Goal: Task Accomplishment & Management: Complete application form

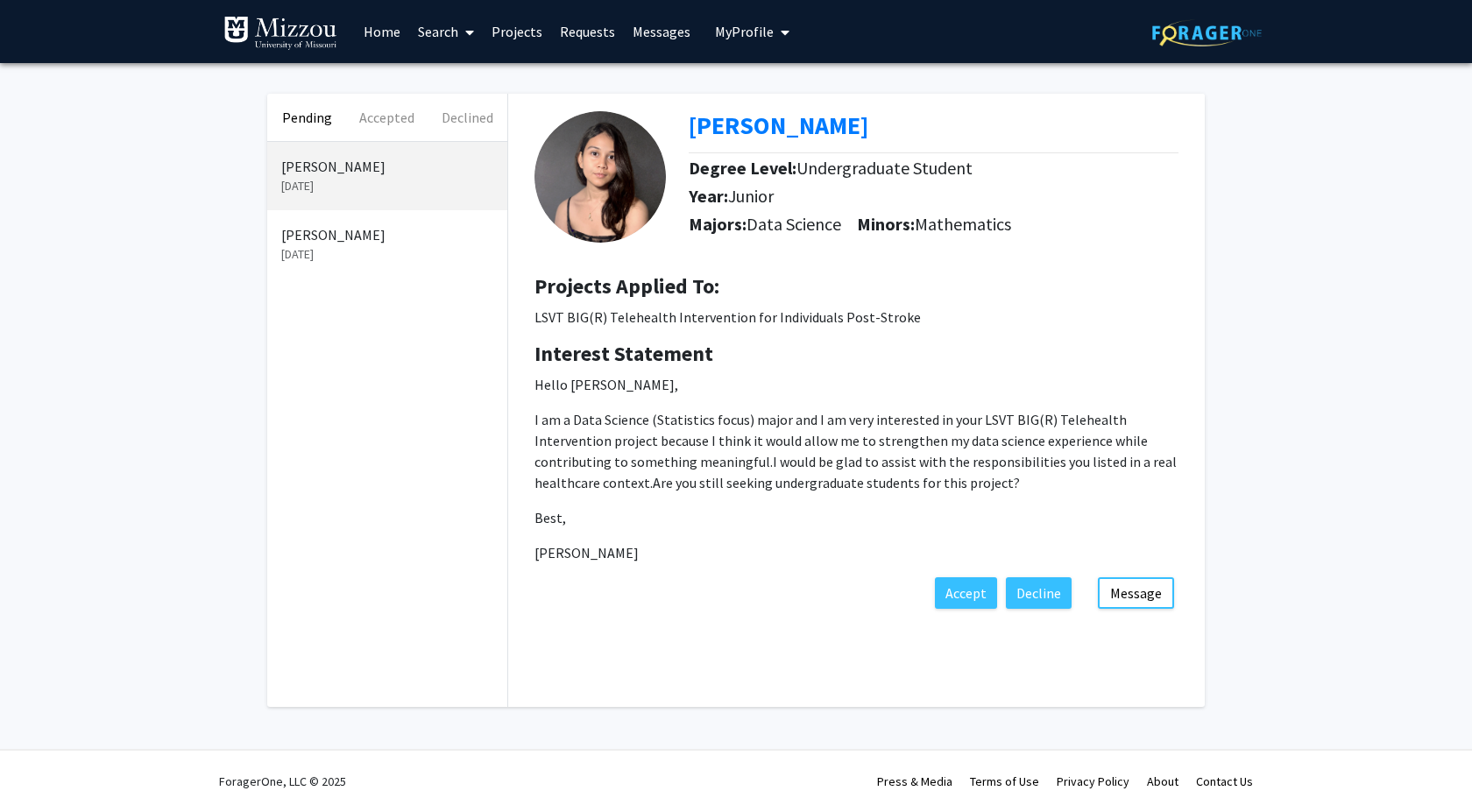
click at [395, 40] on link "Home" at bounding box center [381, 31] width 54 height 62
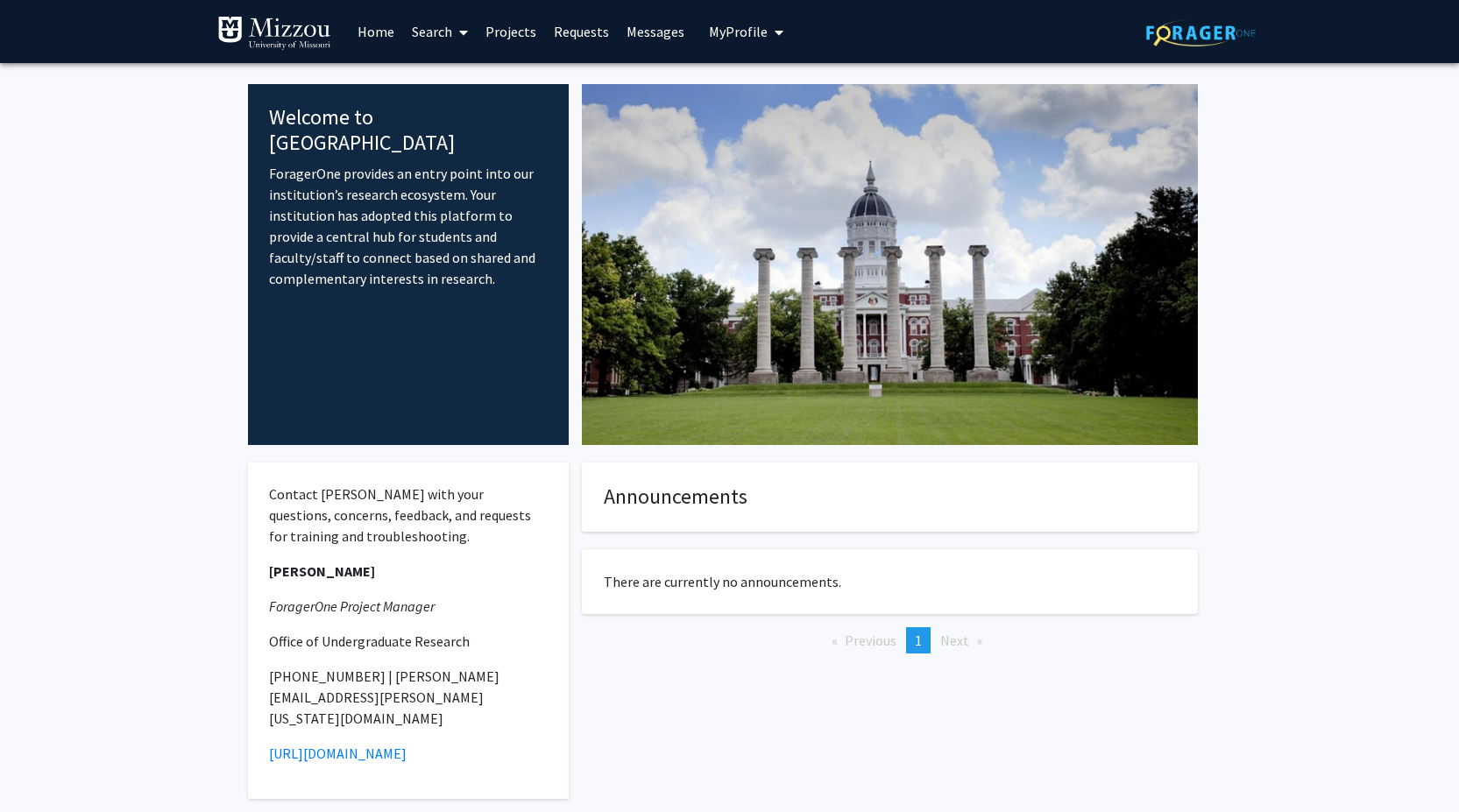
click at [524, 27] on link "Projects" at bounding box center [510, 31] width 68 height 62
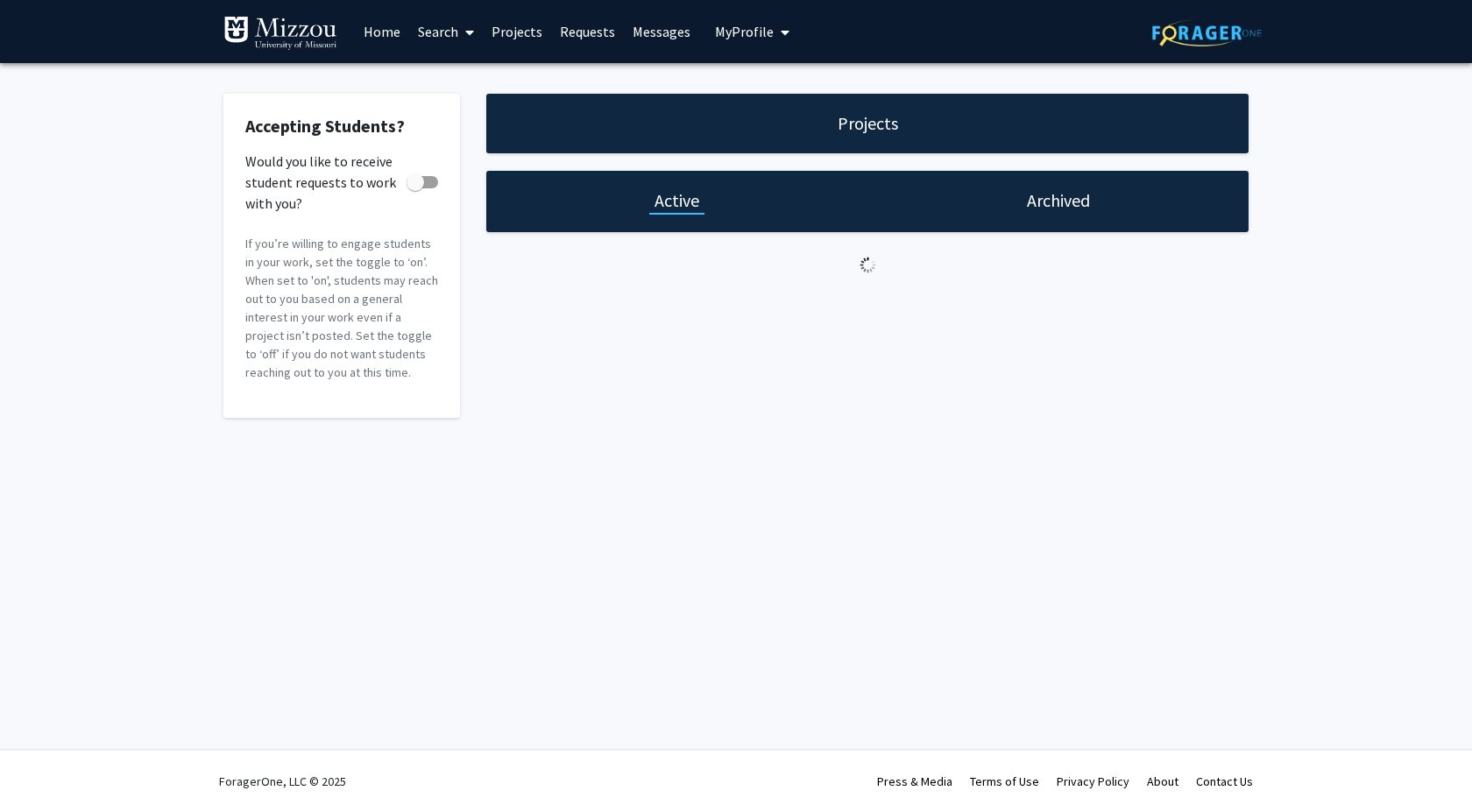
checkbox input "true"
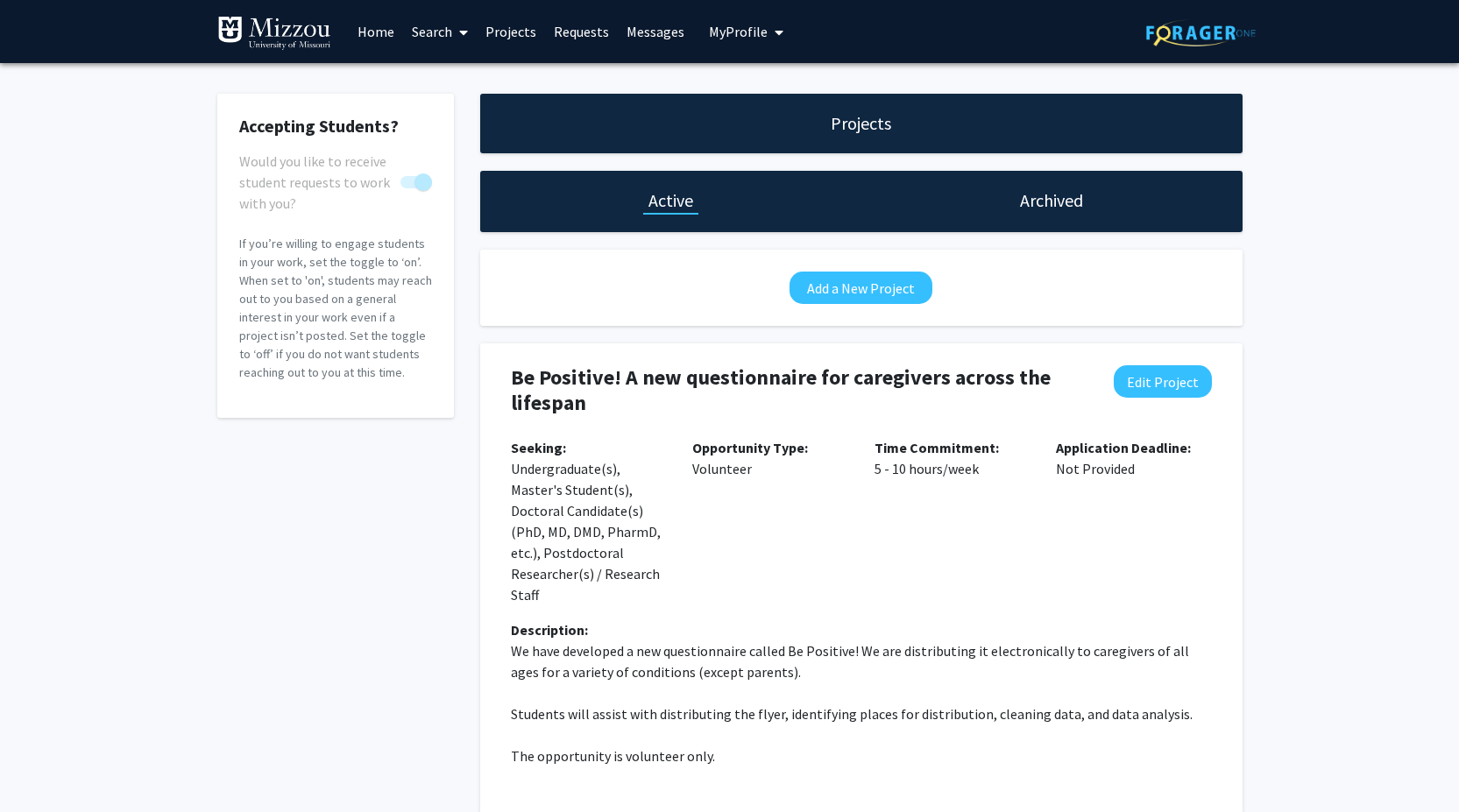
click at [746, 30] on span "My Profile" at bounding box center [738, 31] width 59 height 18
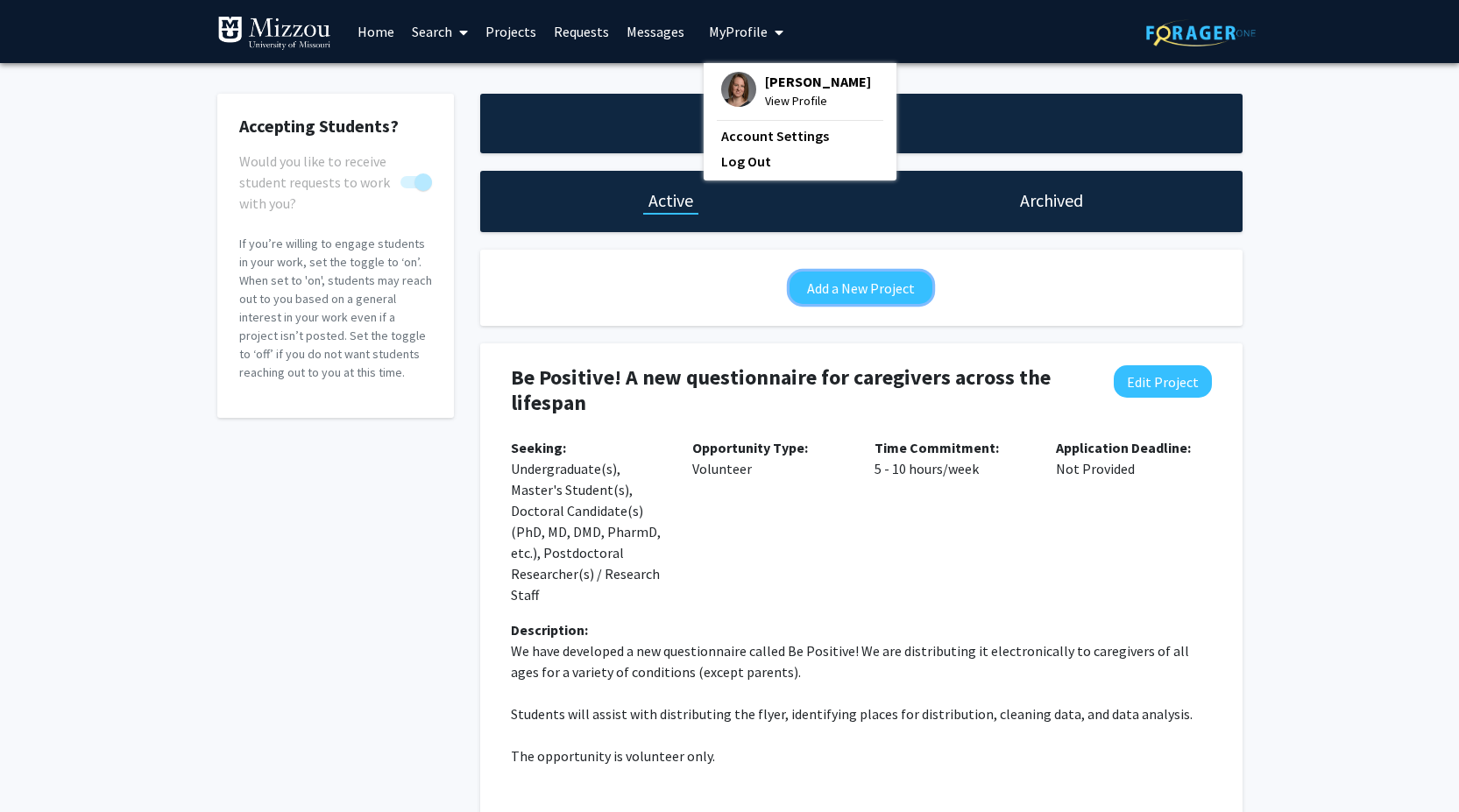
click at [831, 288] on button "Add a New Project" at bounding box center [861, 288] width 143 height 32
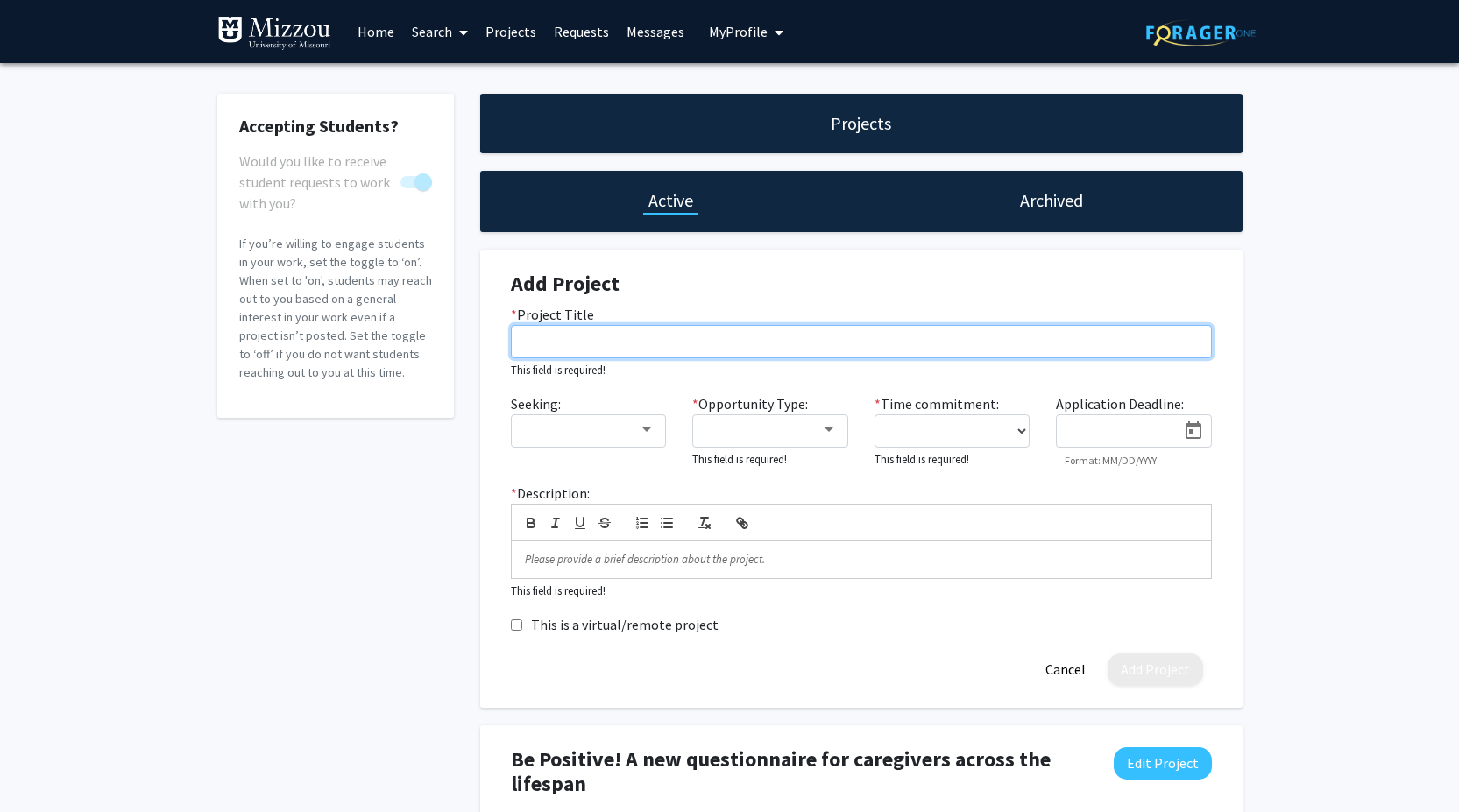
click at [783, 334] on input "* Project Title" at bounding box center [862, 341] width 701 height 33
click at [616, 330] on input "* Project Title" at bounding box center [862, 341] width 701 height 33
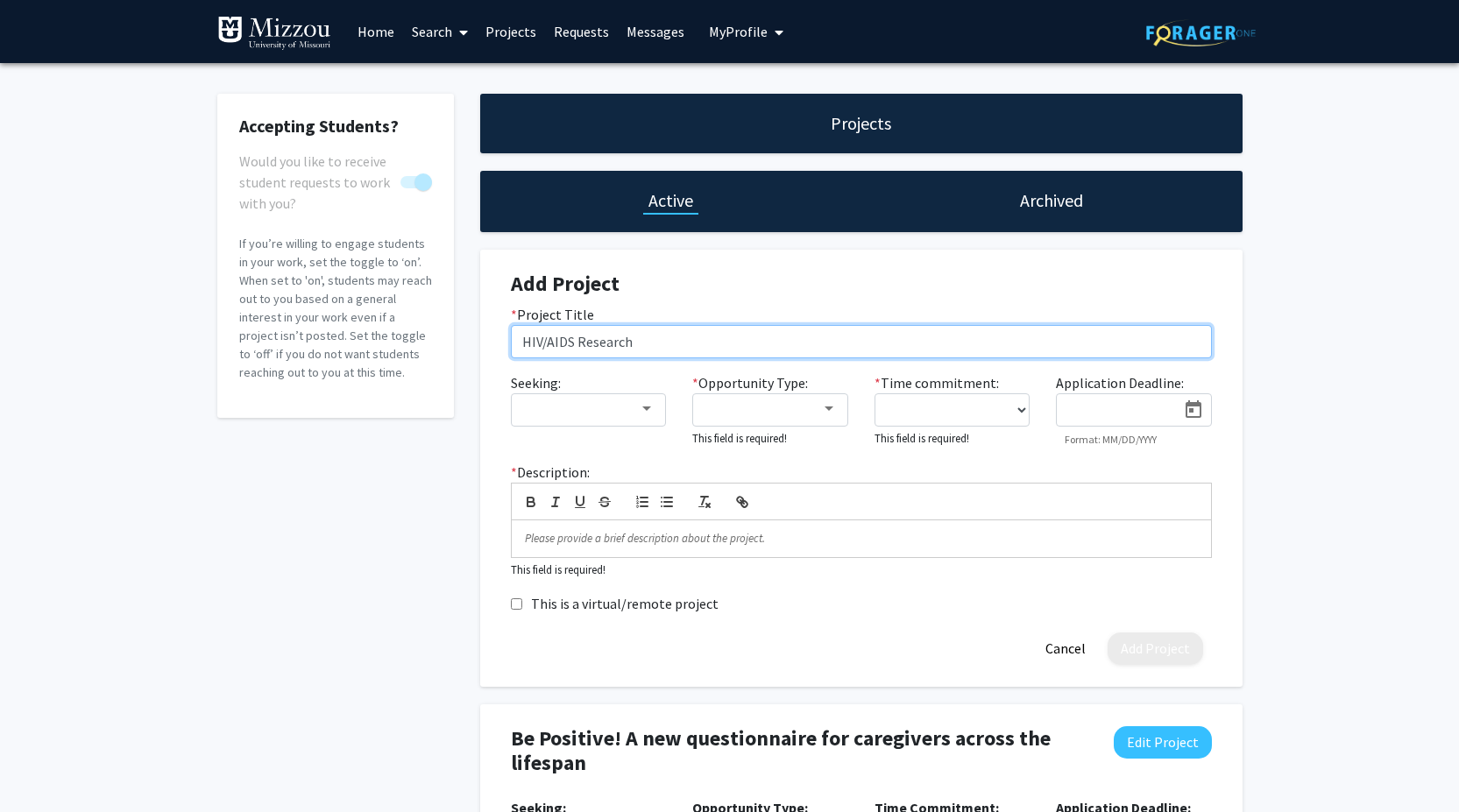
type input "HIV/AIDS Research"
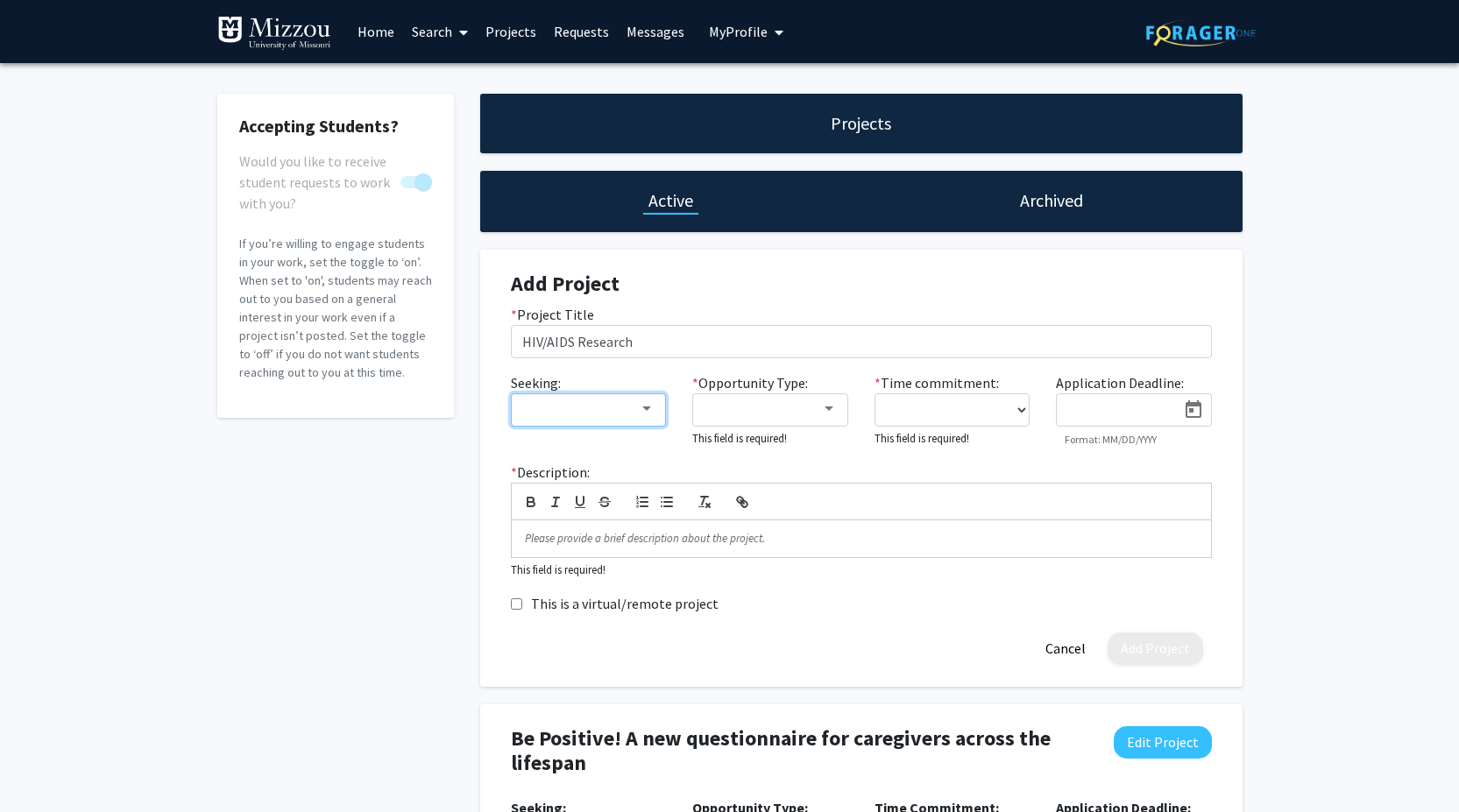
click at [646, 415] on div at bounding box center [647, 409] width 16 height 14
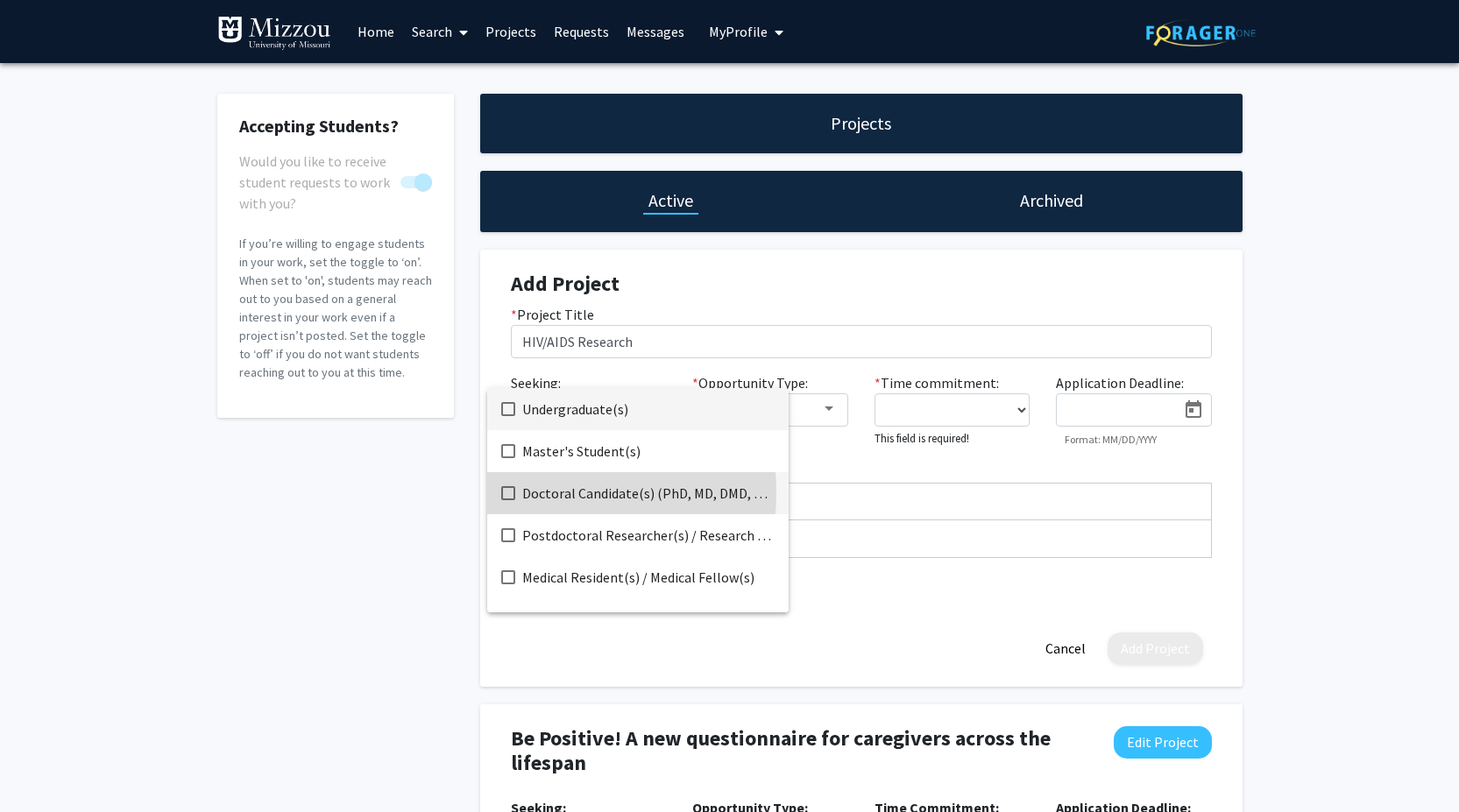
click at [507, 492] on mat-pseudo-checkbox at bounding box center [507, 493] width 14 height 14
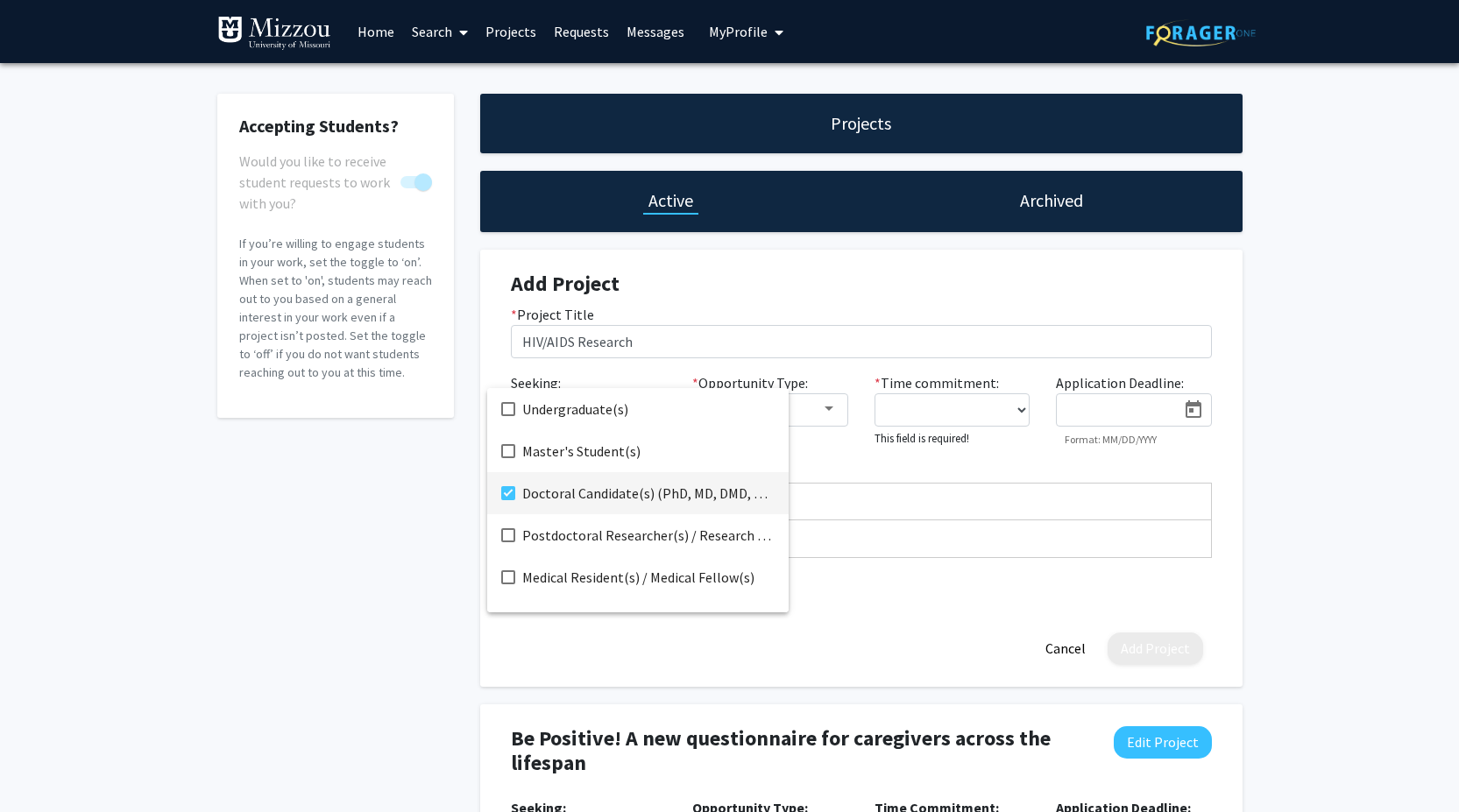
click at [826, 414] on div at bounding box center [729, 406] width 1459 height 812
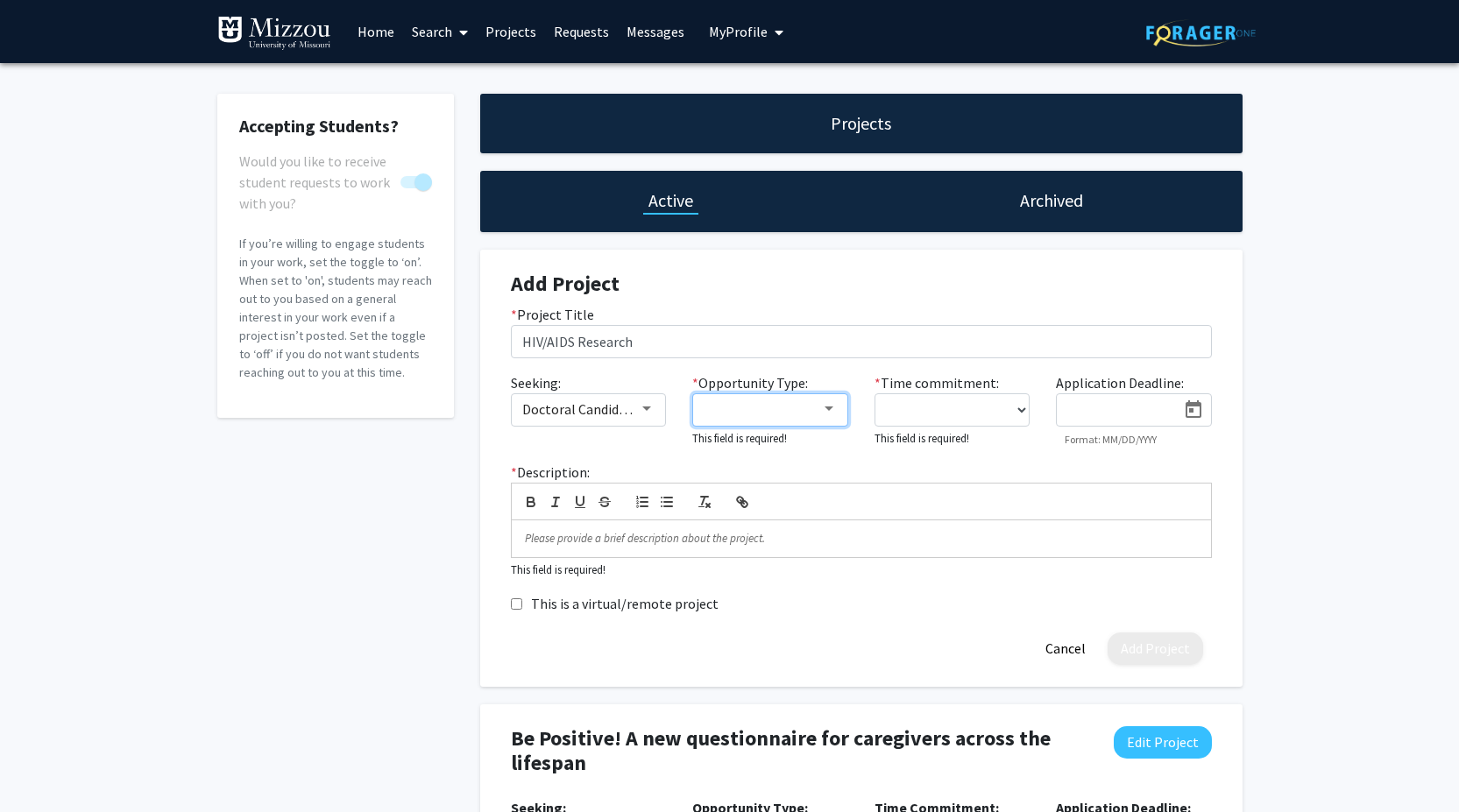
click at [826, 414] on div at bounding box center [828, 409] width 16 height 14
click at [690, 412] on mat-pseudo-checkbox at bounding box center [689, 409] width 14 height 14
click at [995, 414] on div at bounding box center [729, 406] width 1459 height 812
click at [1016, 409] on select "0 - 5 hours/week 5 - 10 hours/week 10 - 15 hours/week 15 - 20 hours/week 20 - 3…" at bounding box center [952, 410] width 156 height 33
select select "15 - 20"
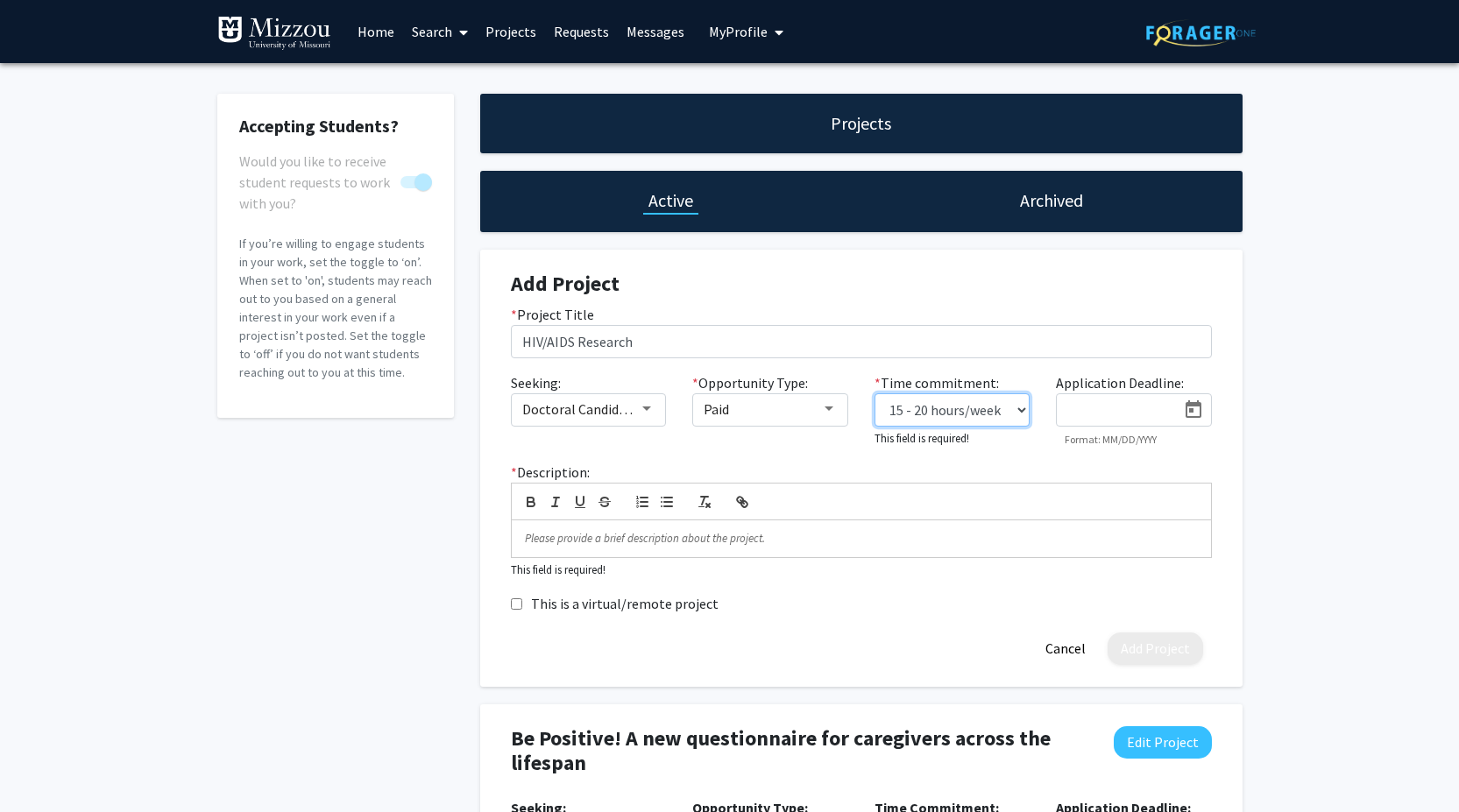
click at [875, 394] on select "0 - 5 hours/week 5 - 10 hours/week 10 - 15 hours/week 15 - 20 hours/week 20 - 3…" at bounding box center [952, 410] width 156 height 33
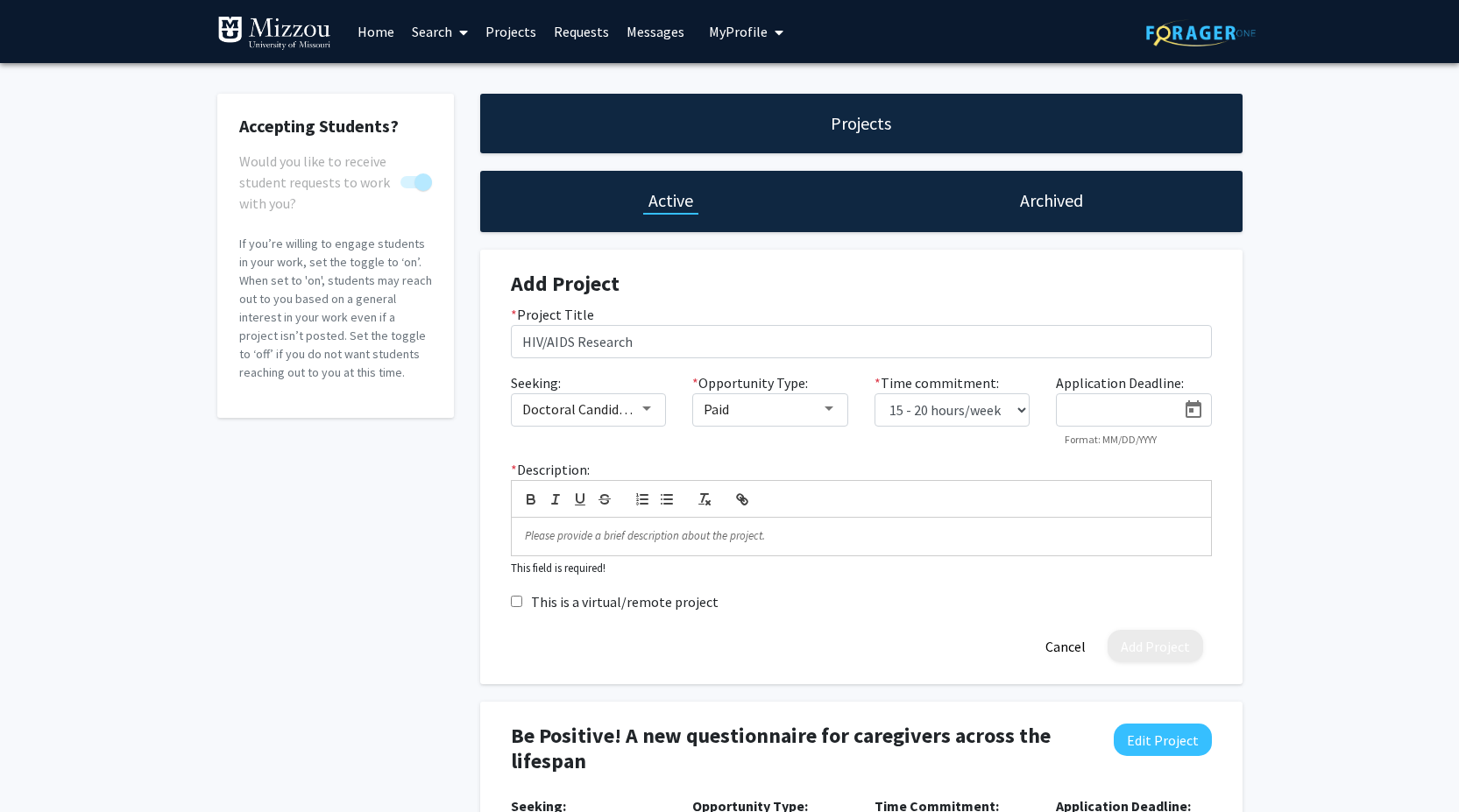
click at [1123, 406] on input at bounding box center [1120, 411] width 111 height 16
click at [1185, 415] on icon "Open calendar" at bounding box center [1193, 409] width 16 height 18
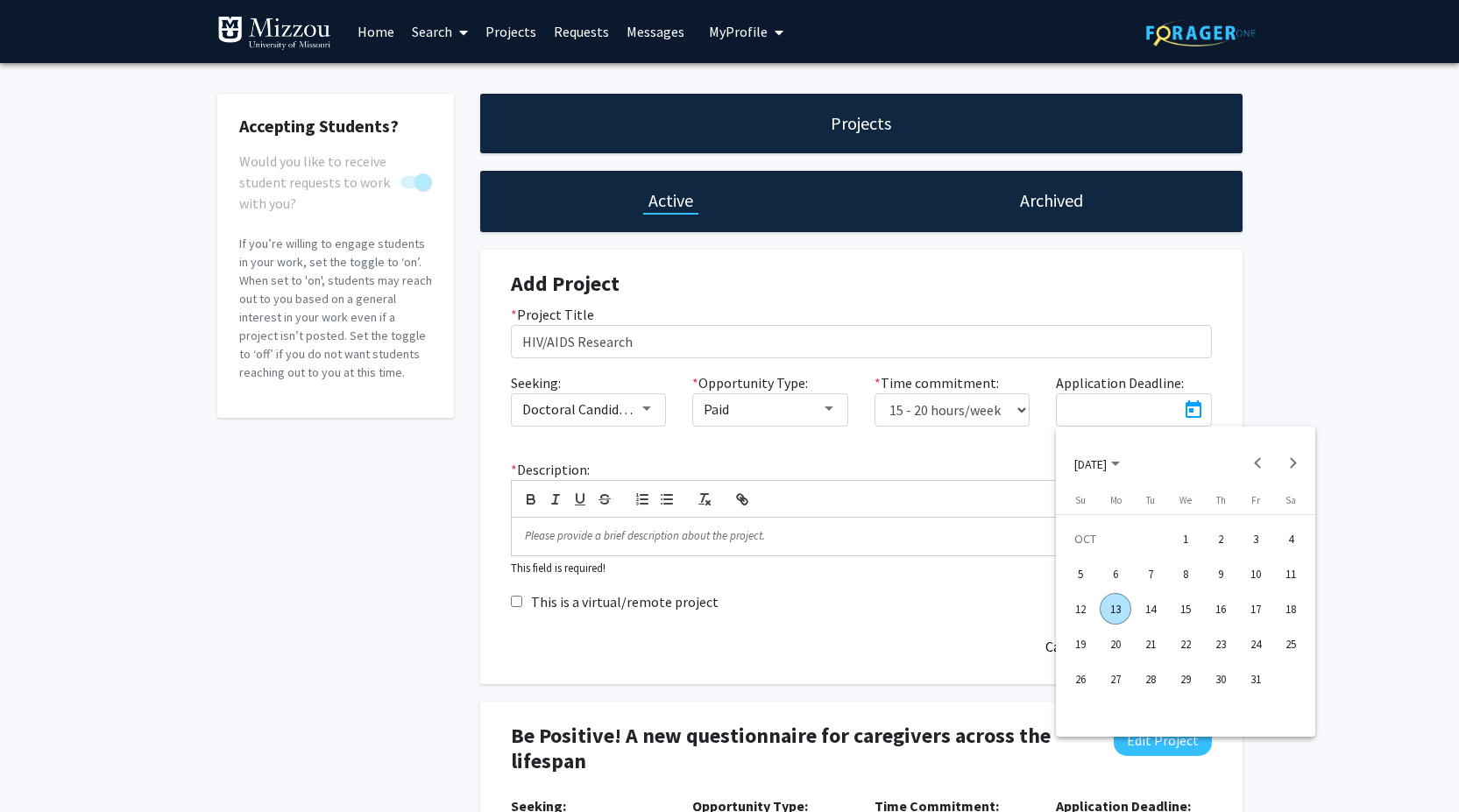
click at [1290, 464] on button "Next month" at bounding box center [1293, 463] width 35 height 35
click at [1257, 673] on div "28" at bounding box center [1255, 679] width 31 height 31
type input "[DATE]"
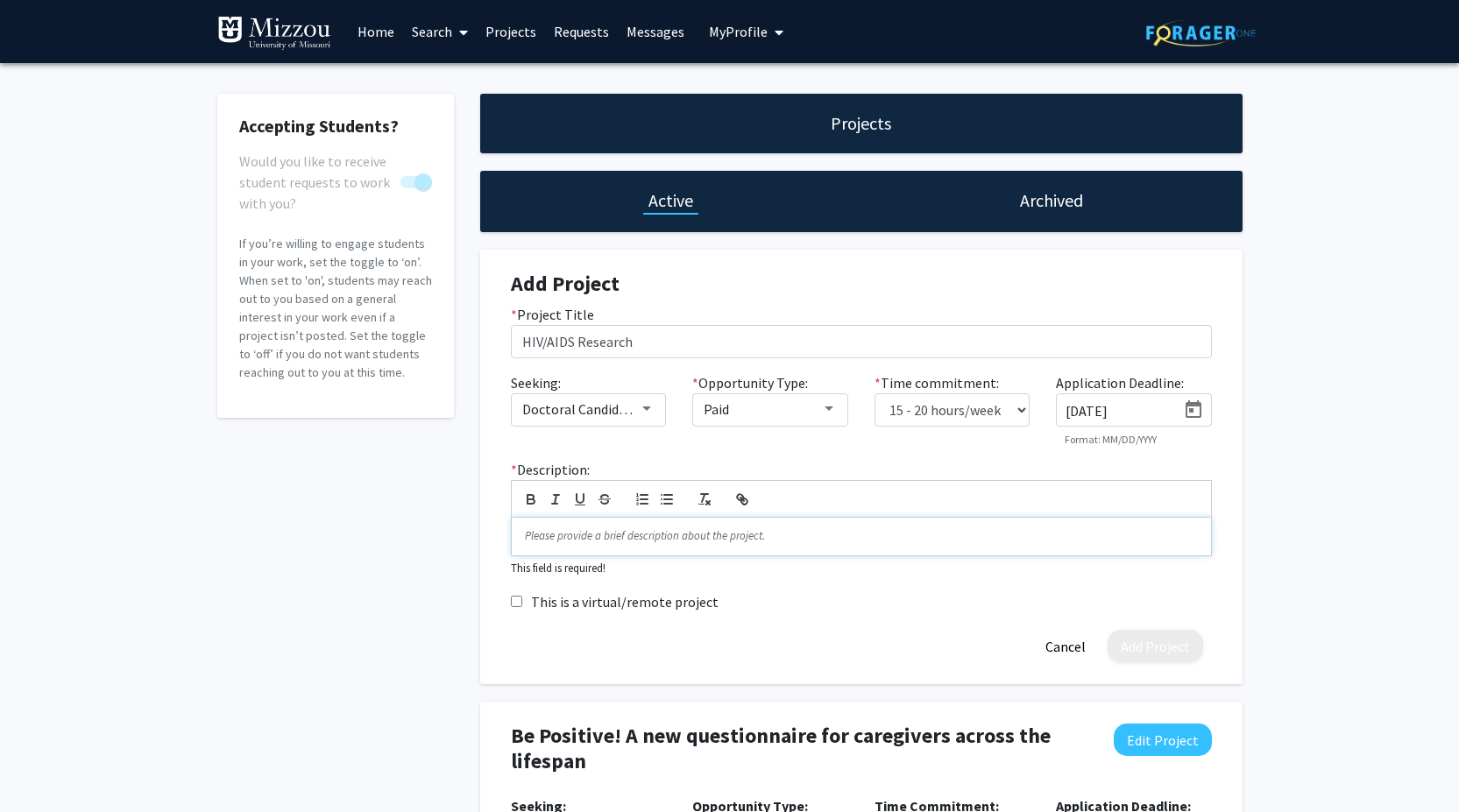
click at [597, 534] on p at bounding box center [861, 536] width 673 height 16
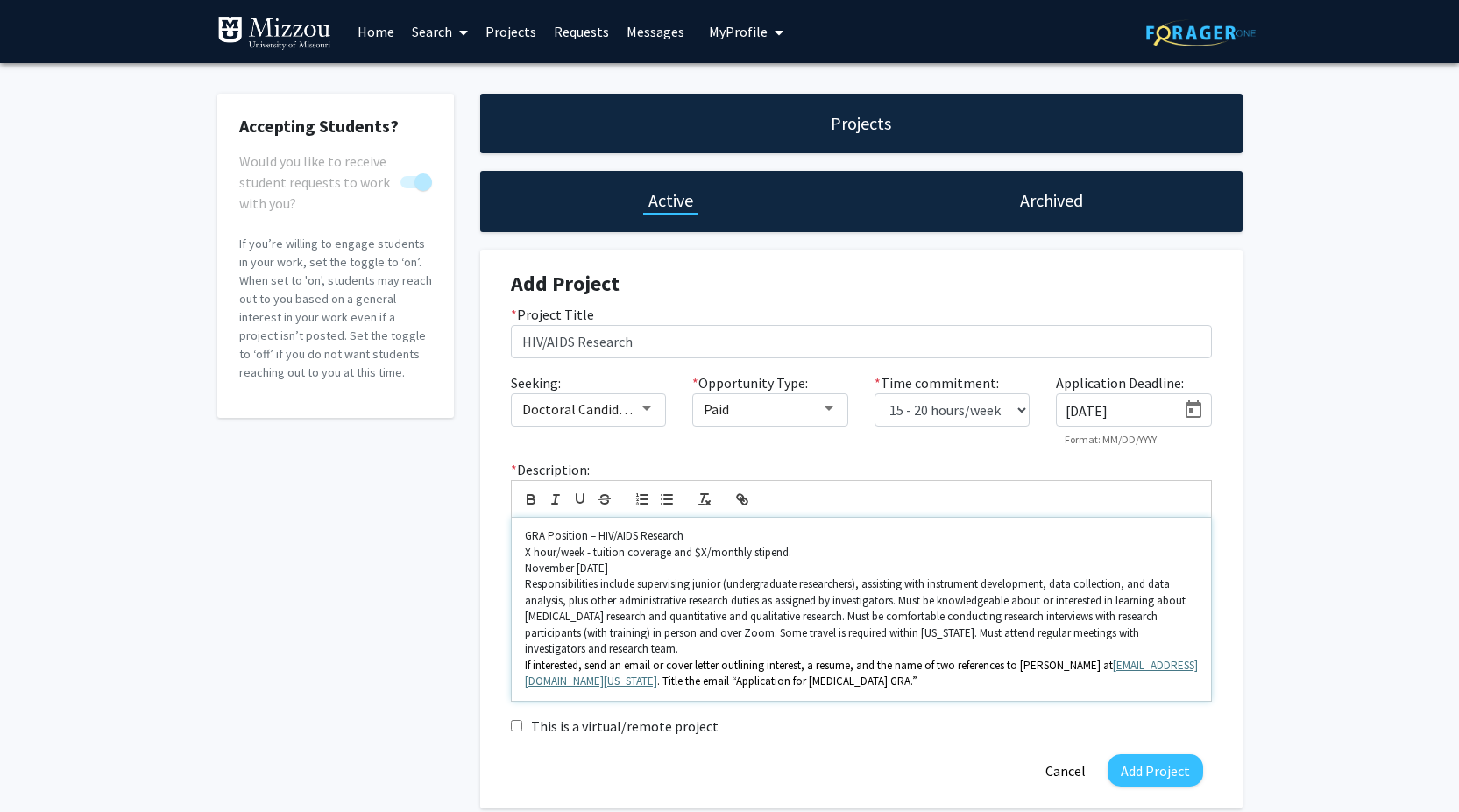
click at [532, 538] on p "GRA Position – HIV/AIDS Research" at bounding box center [861, 536] width 673 height 16
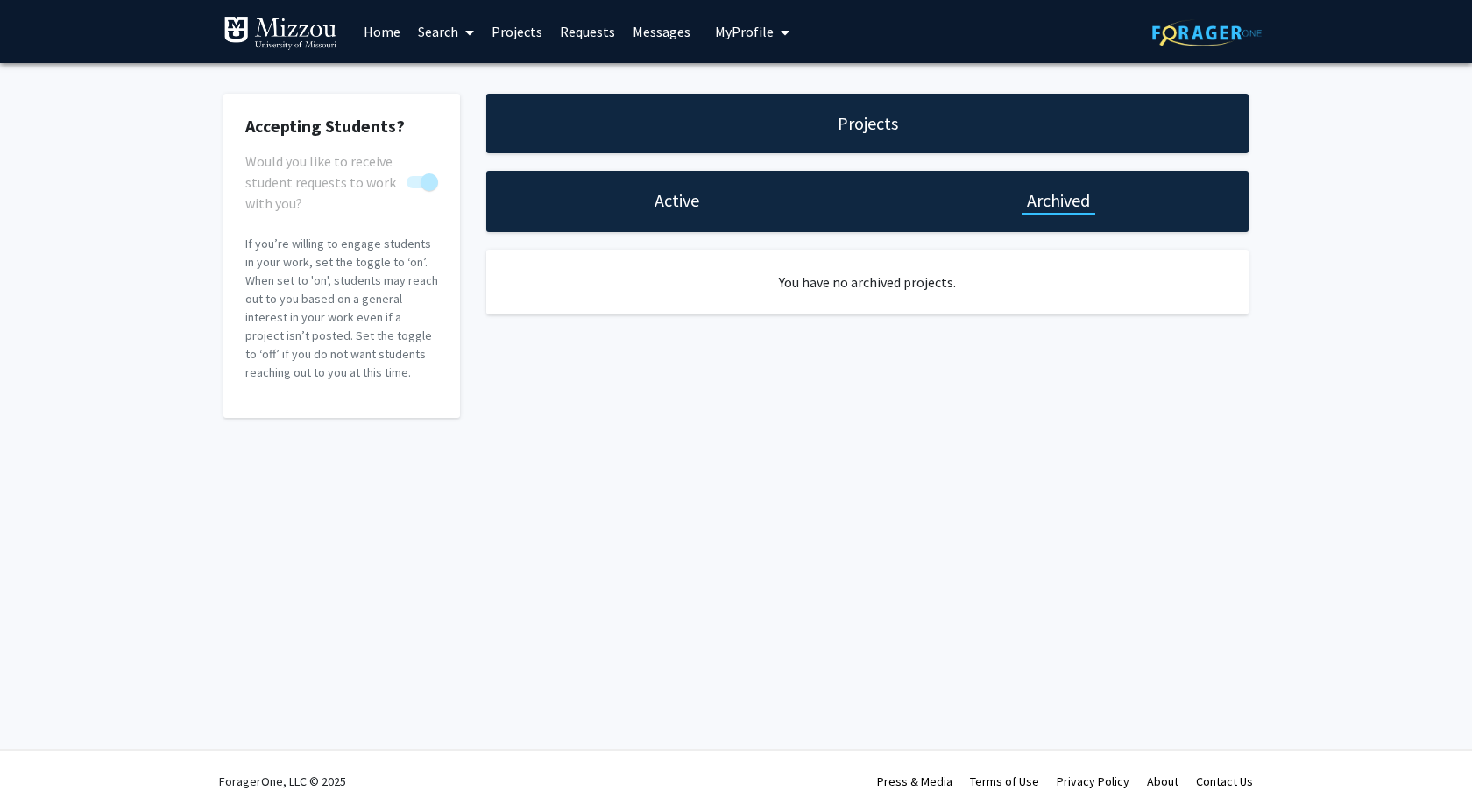
click at [649, 226] on div "Active" at bounding box center [677, 201] width 381 height 62
click at [668, 203] on h1 "Active" at bounding box center [676, 201] width 44 height 25
select select "15 - 20"
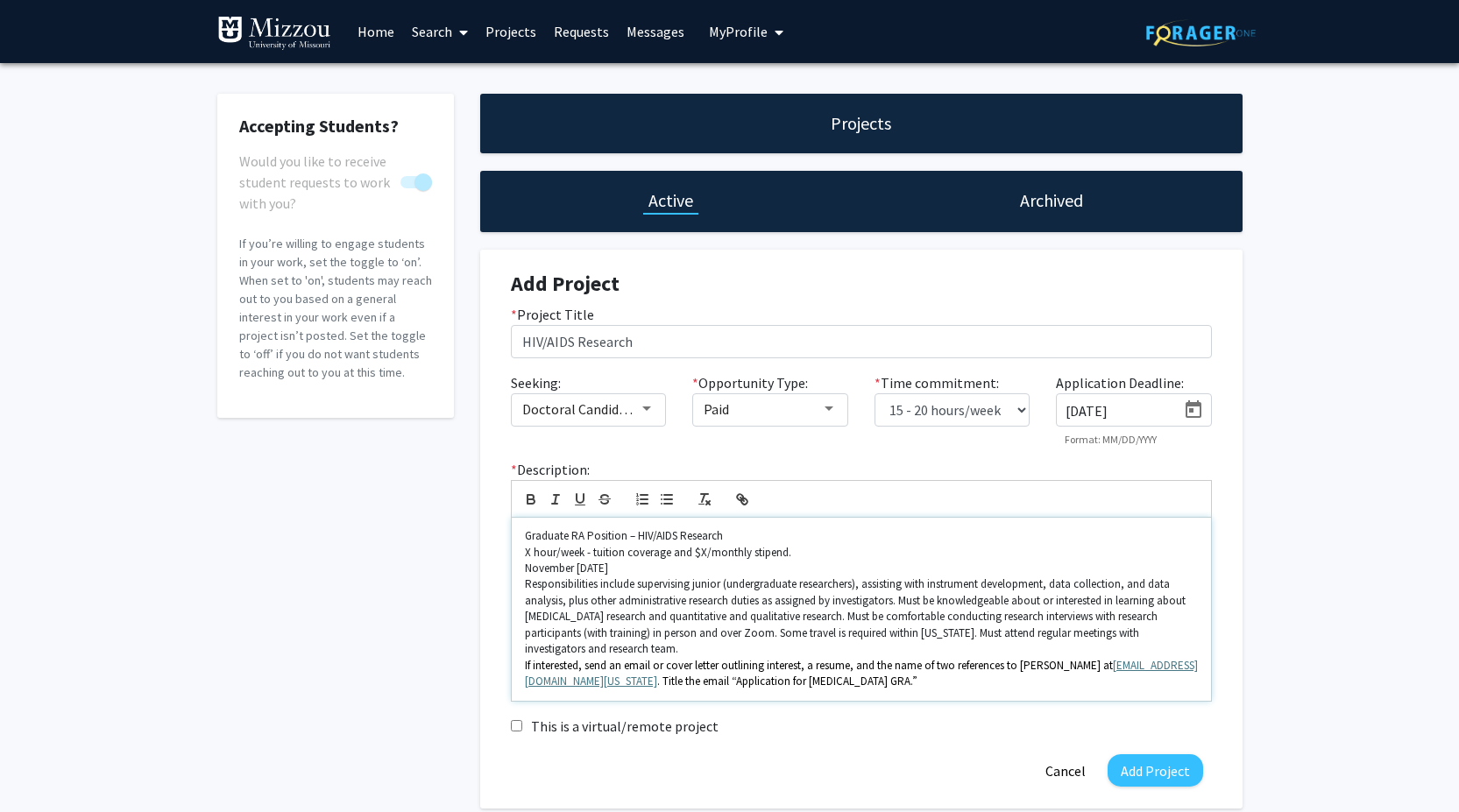
click at [586, 609] on p "Responsibilities include supervising junior (undergraduate researchers), assist…" at bounding box center [861, 616] width 673 height 80
click at [579, 532] on p "Graduate RA Position – HIV/AIDS Research" at bounding box center [861, 536] width 673 height 16
click at [622, 529] on p "Graduate Research A Position – HIV/AIDS Research" at bounding box center [861, 536] width 673 height 16
click at [710, 535] on p "Graduate Research Assistant Position – HIV/AIDS Research" at bounding box center [861, 536] width 673 height 16
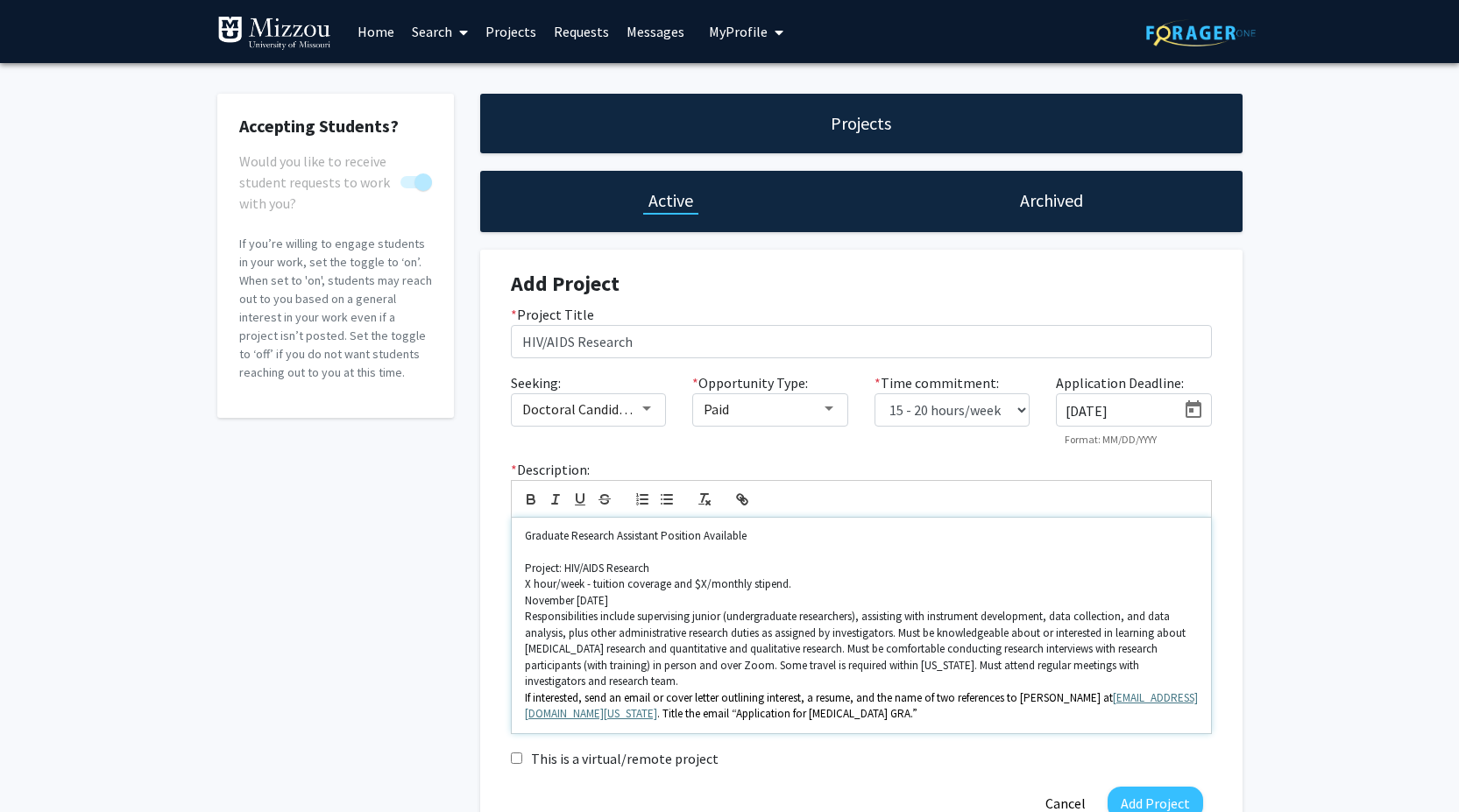
click at [527, 534] on p "Graduate Research Assistant Position Available" at bounding box center [861, 536] width 673 height 16
click at [793, 535] on p "Position: Graduate Research Assistant Position Available" at bounding box center [861, 536] width 673 height 16
click at [525, 585] on p "X hour/week - tuition coverage and $X/monthly stipend." at bounding box center [861, 584] width 673 height 16
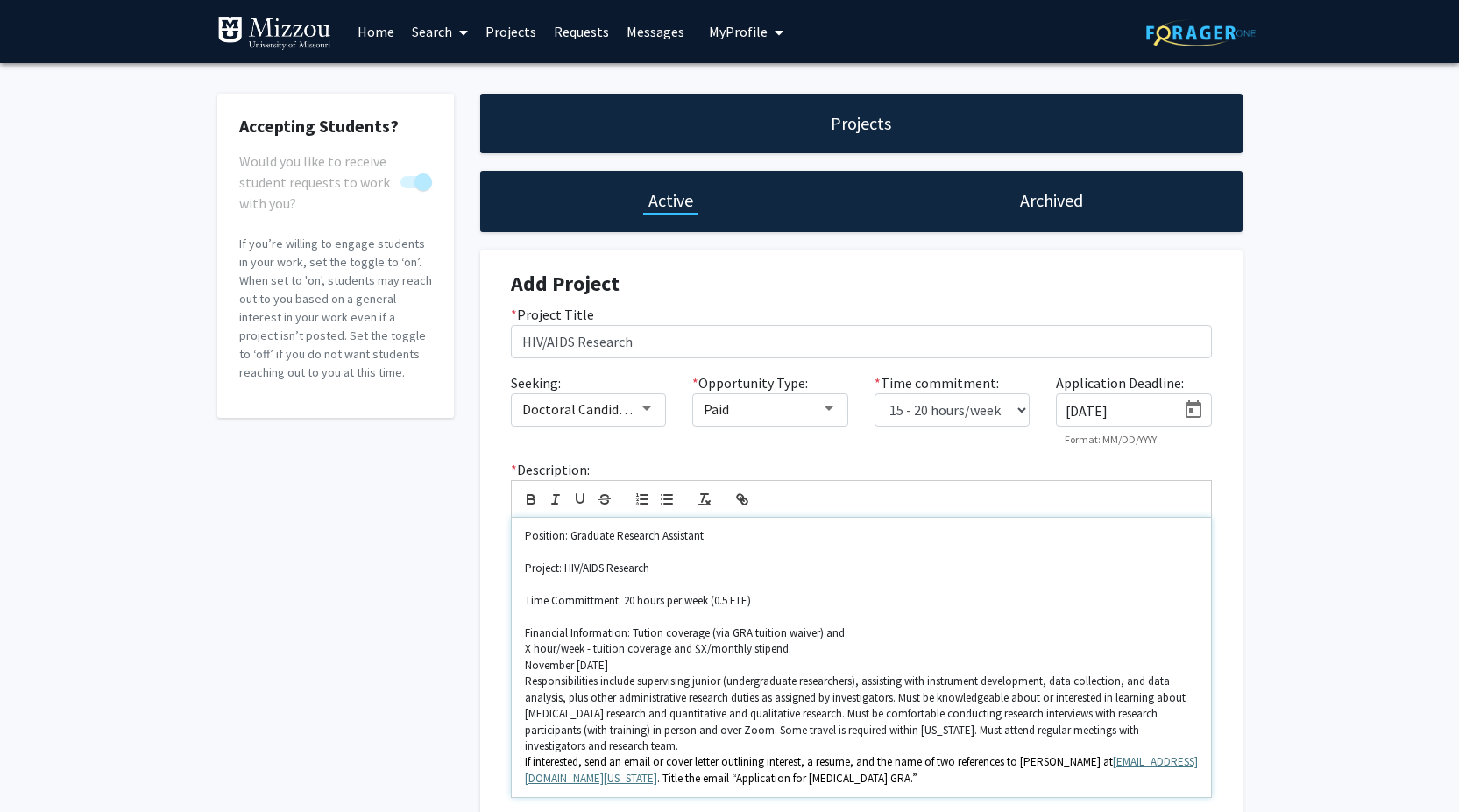
click at [657, 636] on p "Financial Information: Tution coverage (via GRA tuition waiver) and" at bounding box center [861, 633] width 673 height 16
click at [901, 630] on p "Financial Information: Tuition coverage (via GRA tuition waiver) and" at bounding box center [861, 633] width 673 height 16
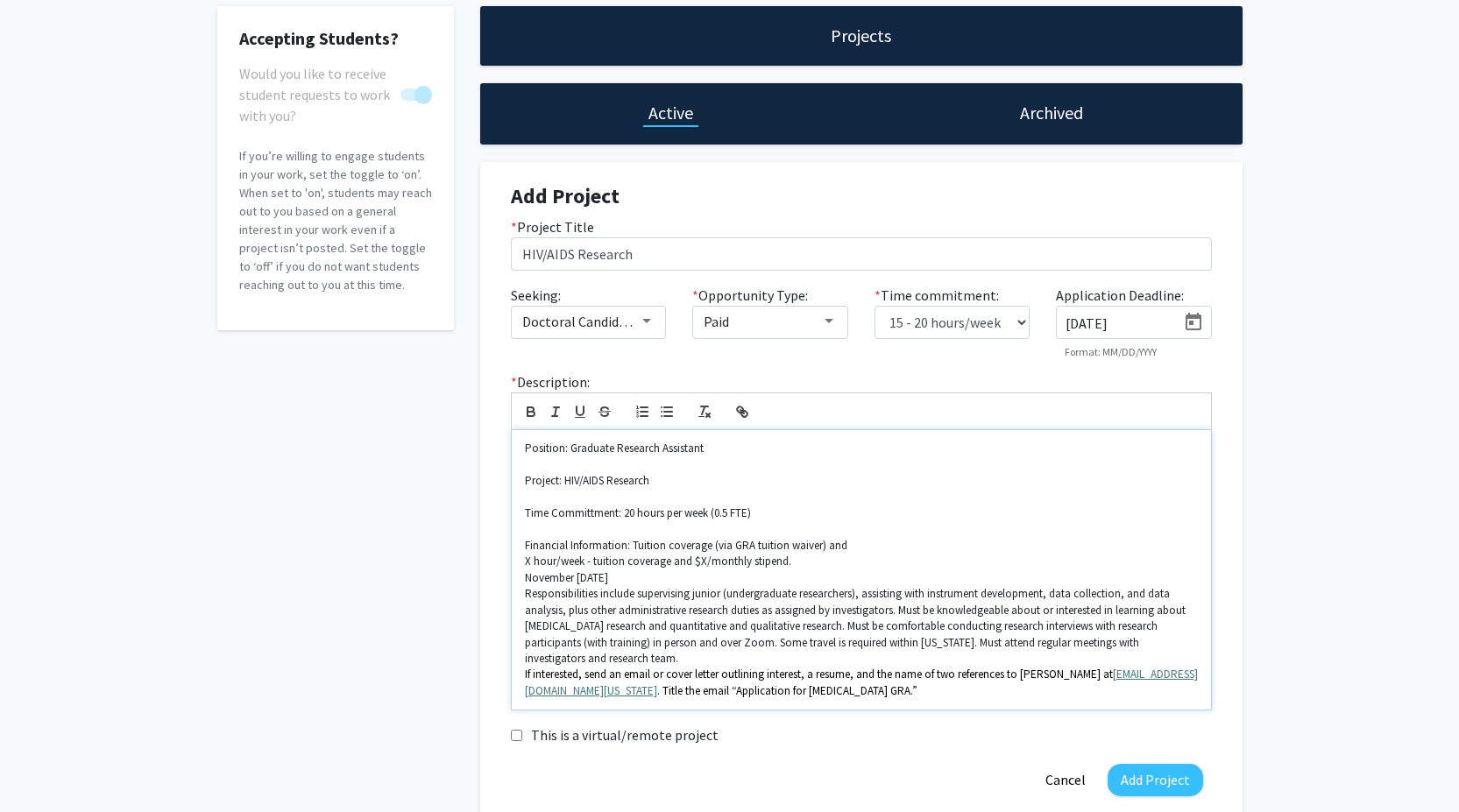
click at [701, 557] on p "X hour/week - tuition coverage and $X/monthly stipend." at bounding box center [861, 561] width 673 height 16
click at [930, 544] on p "Financial Information: Tuition coverage (via GRA tuition waiver) and" at bounding box center [861, 545] width 673 height 16
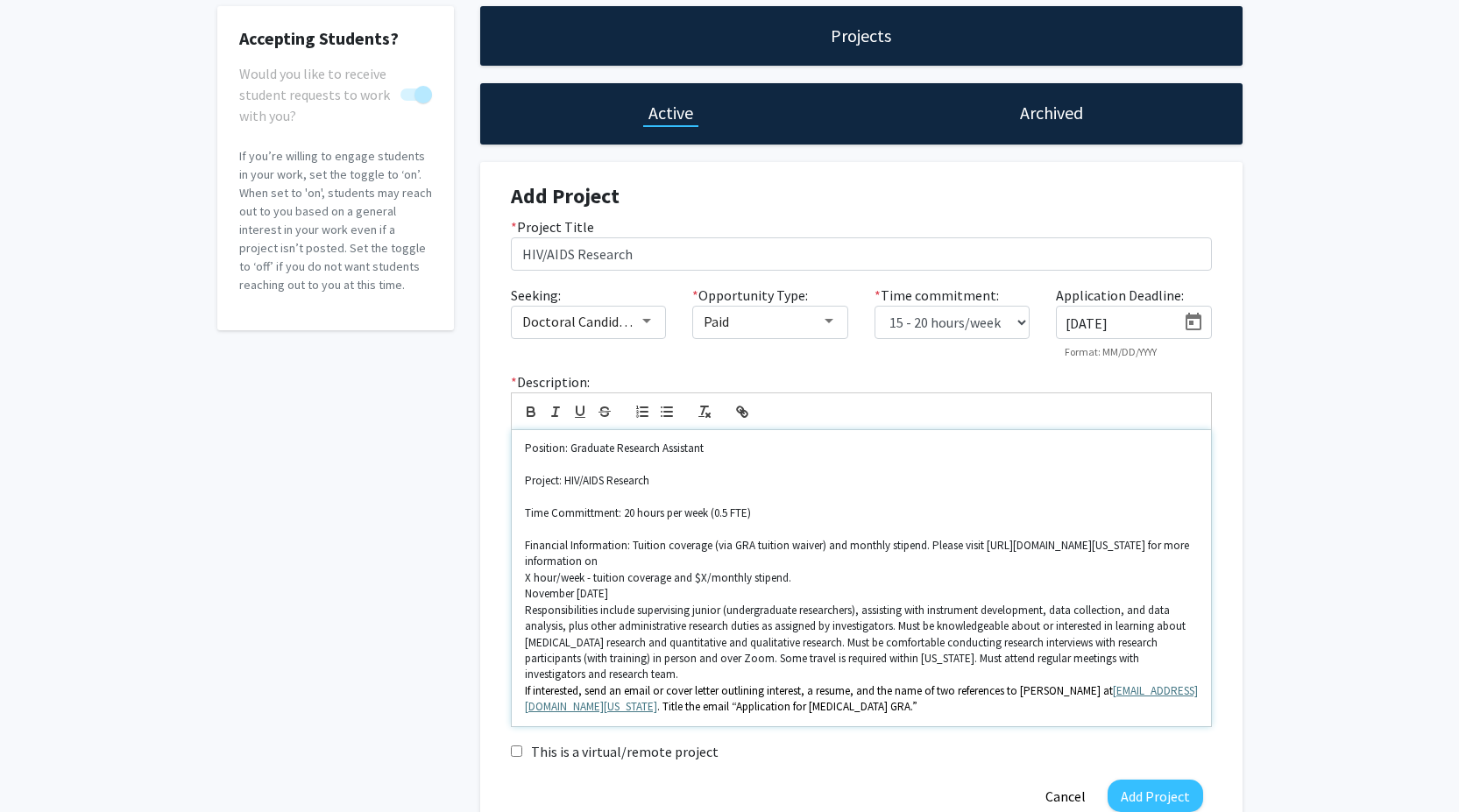
drag, startPoint x: 791, startPoint y: 558, endPoint x: 725, endPoint y: 561, distance: 66.1
click at [725, 561] on p "Financial Information: Tuition coverage (via GRA tuition waiver) and monthly st…" at bounding box center [861, 554] width 673 height 32
click at [791, 565] on p "Financial Information: Tuition coverage (via GRA tuition waiver) and monthly st…" at bounding box center [861, 554] width 673 height 32
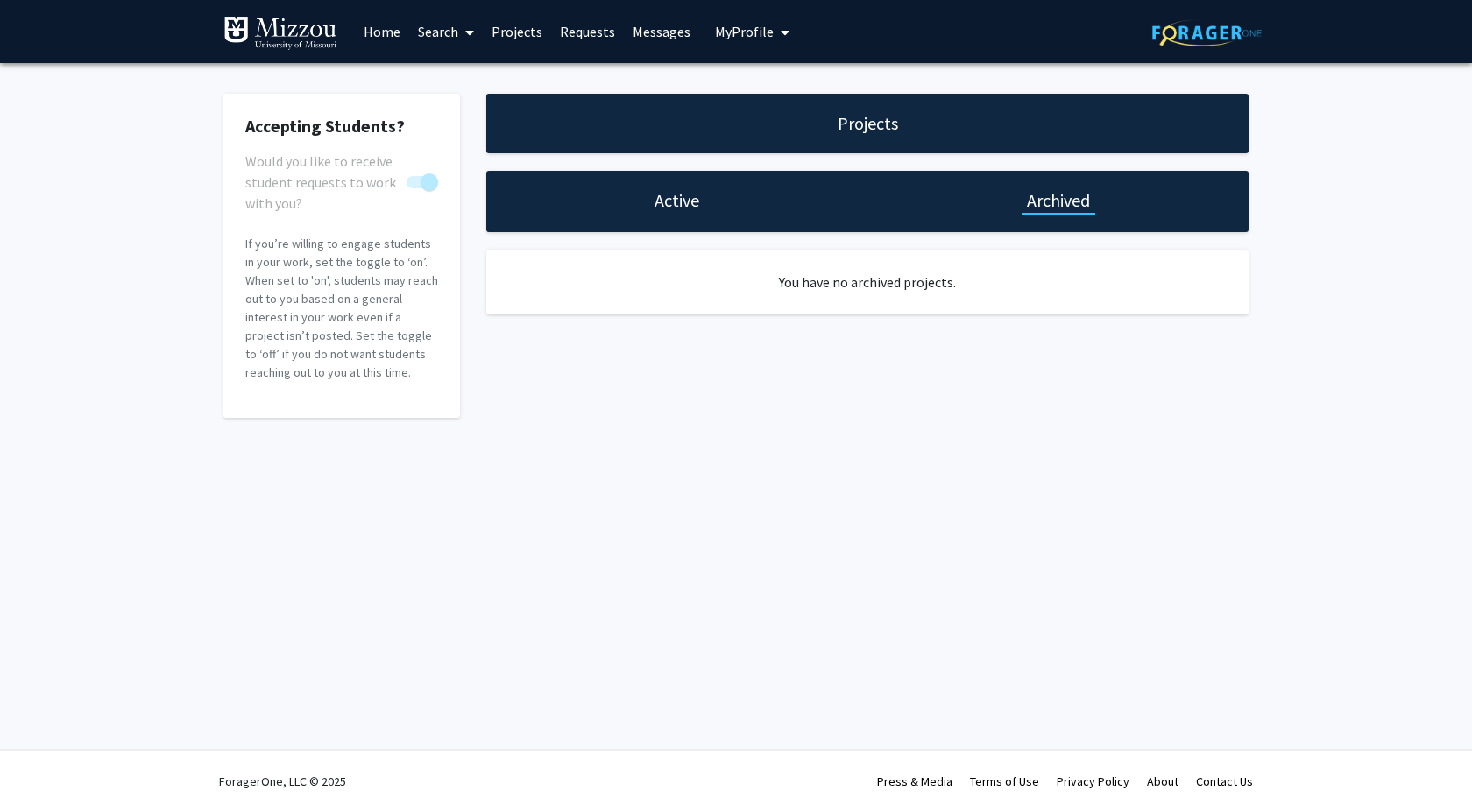
click at [668, 173] on div "Active" at bounding box center [677, 201] width 381 height 62
click at [665, 194] on h1 "Active" at bounding box center [676, 201] width 44 height 25
select select "15 - 20"
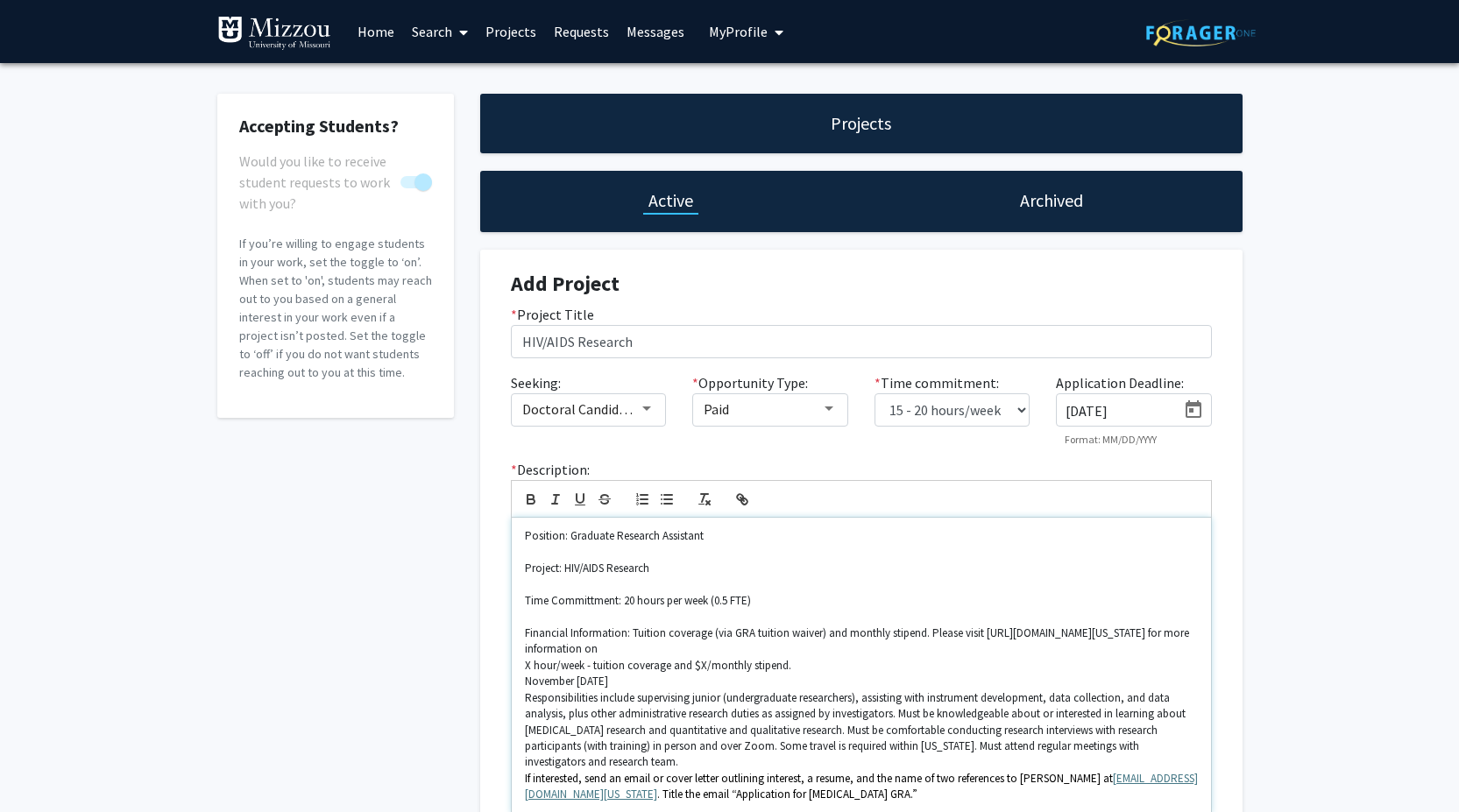
click at [793, 651] on p "Financial Information: Tuition coverage (via GRA tuition waiver) and monthly st…" at bounding box center [861, 642] width 673 height 32
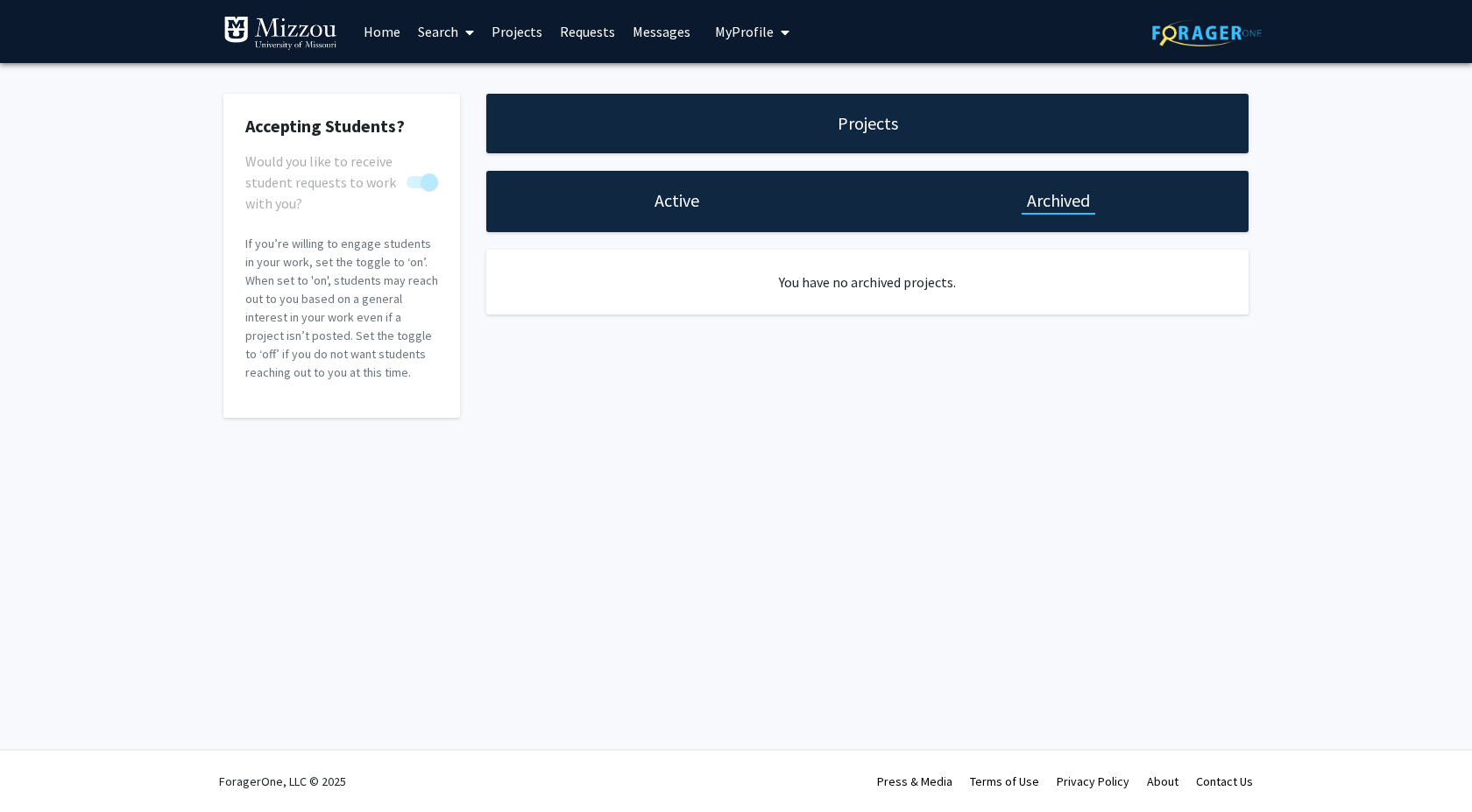
click at [693, 207] on h1 "Active" at bounding box center [676, 201] width 44 height 25
select select "15 - 20"
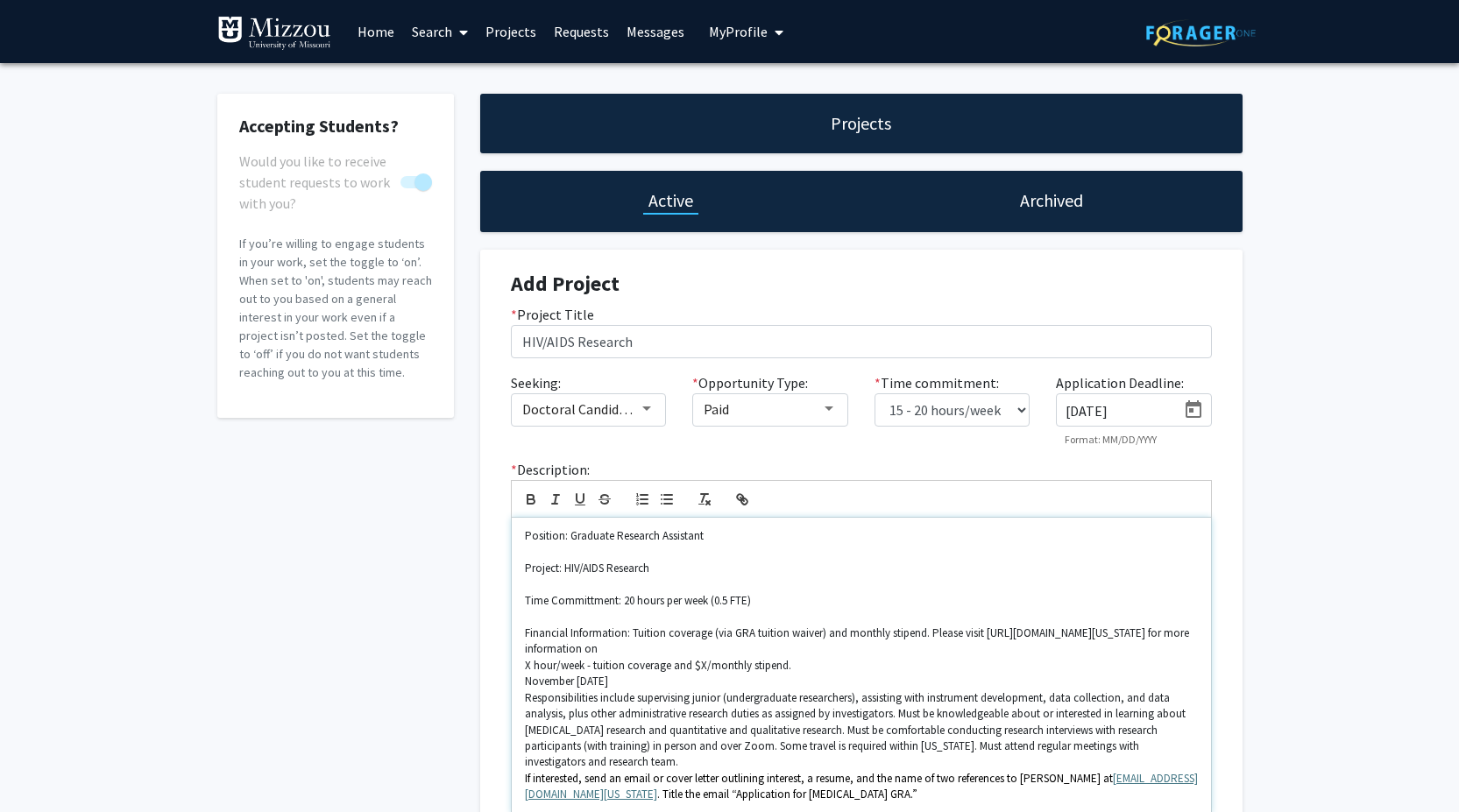
drag, startPoint x: 793, startPoint y: 648, endPoint x: 527, endPoint y: 645, distance: 266.0
click at [527, 645] on p "Financial Information: Tuition coverage (via GRA tuition waiver) and monthly st…" at bounding box center [861, 642] width 673 height 32
click at [744, 495] on icon "button" at bounding box center [742, 499] width 16 height 16
type input "[URL][DOMAIN_NAME][US_STATE]"
click at [769, 684] on link at bounding box center [761, 682] width 36 height 15
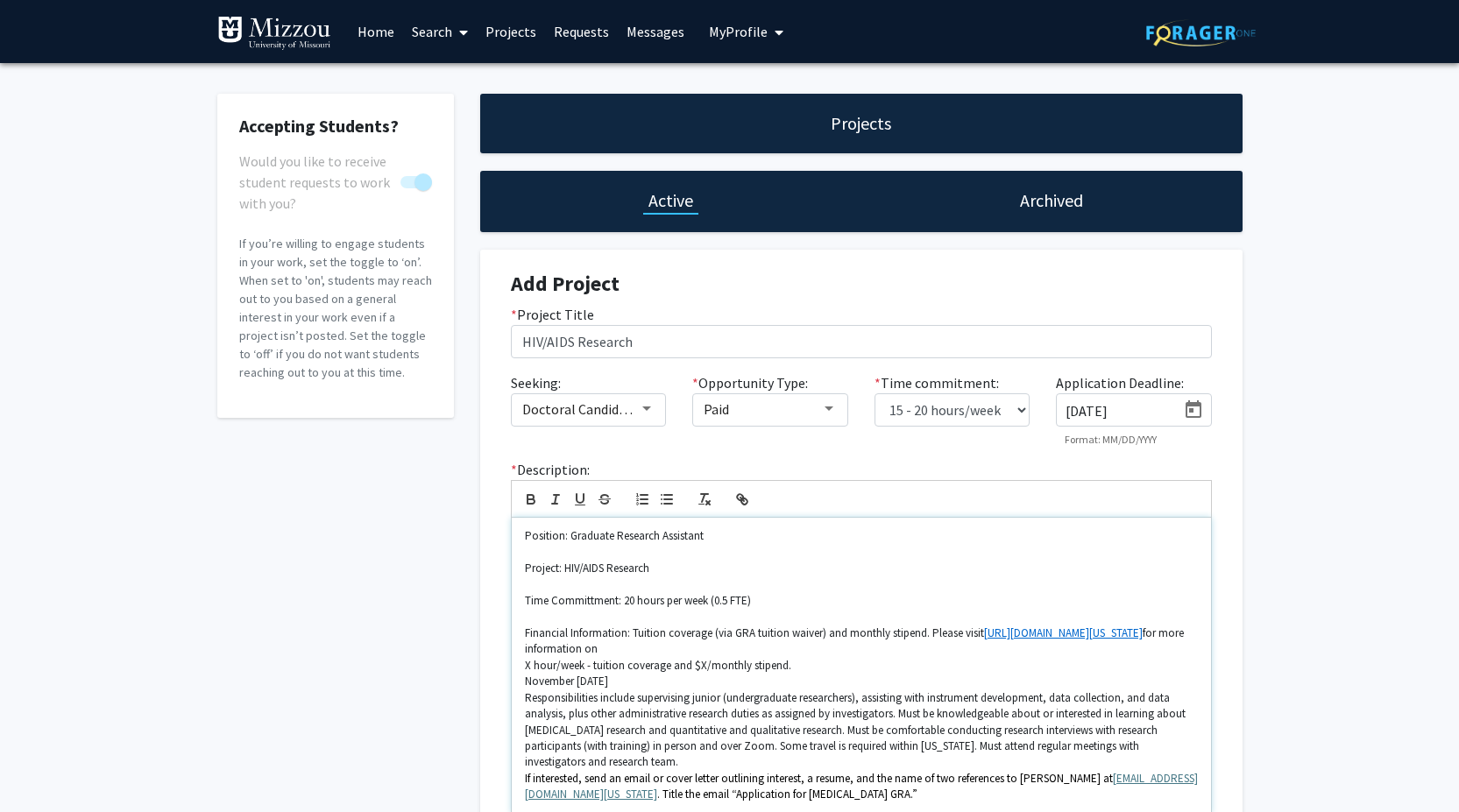
click at [968, 652] on p "Financial Information: Tuition coverage (via GRA tuition waiver) and monthly st…" at bounding box center [861, 642] width 673 height 32
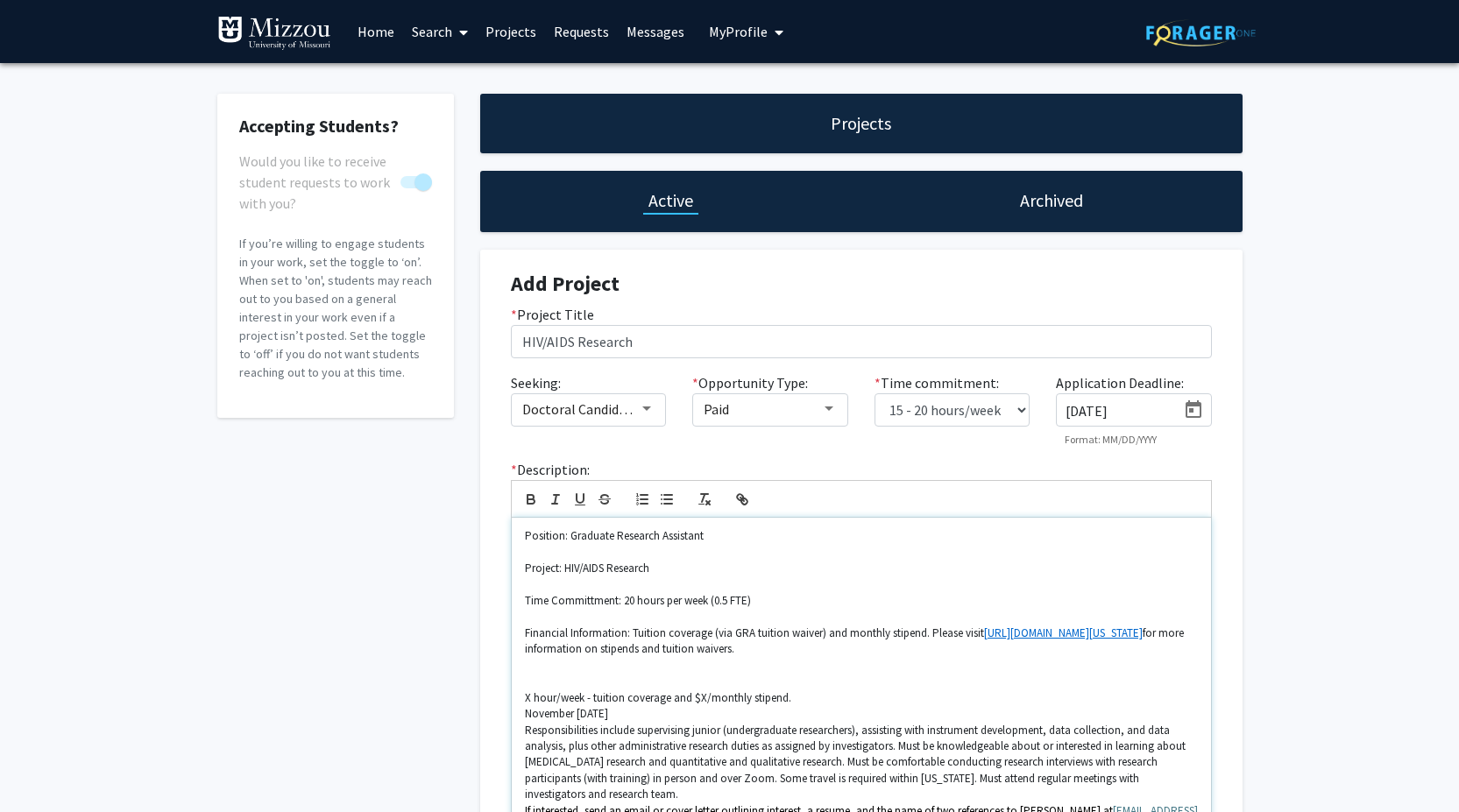
click at [593, 602] on p "Time Committment: 20 hours per week (0.5 FTE)" at bounding box center [861, 601] width 673 height 16
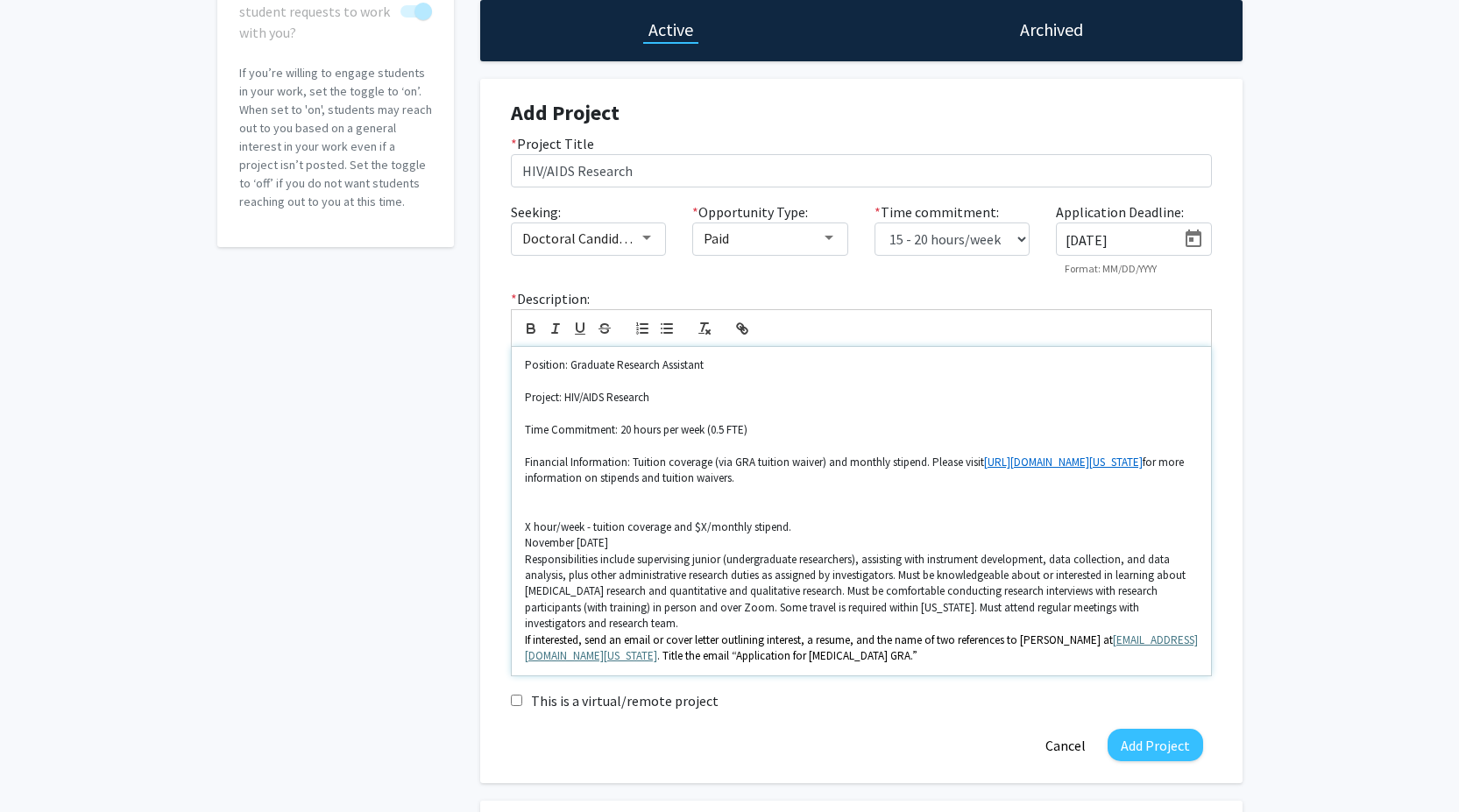
scroll to position [175, 0]
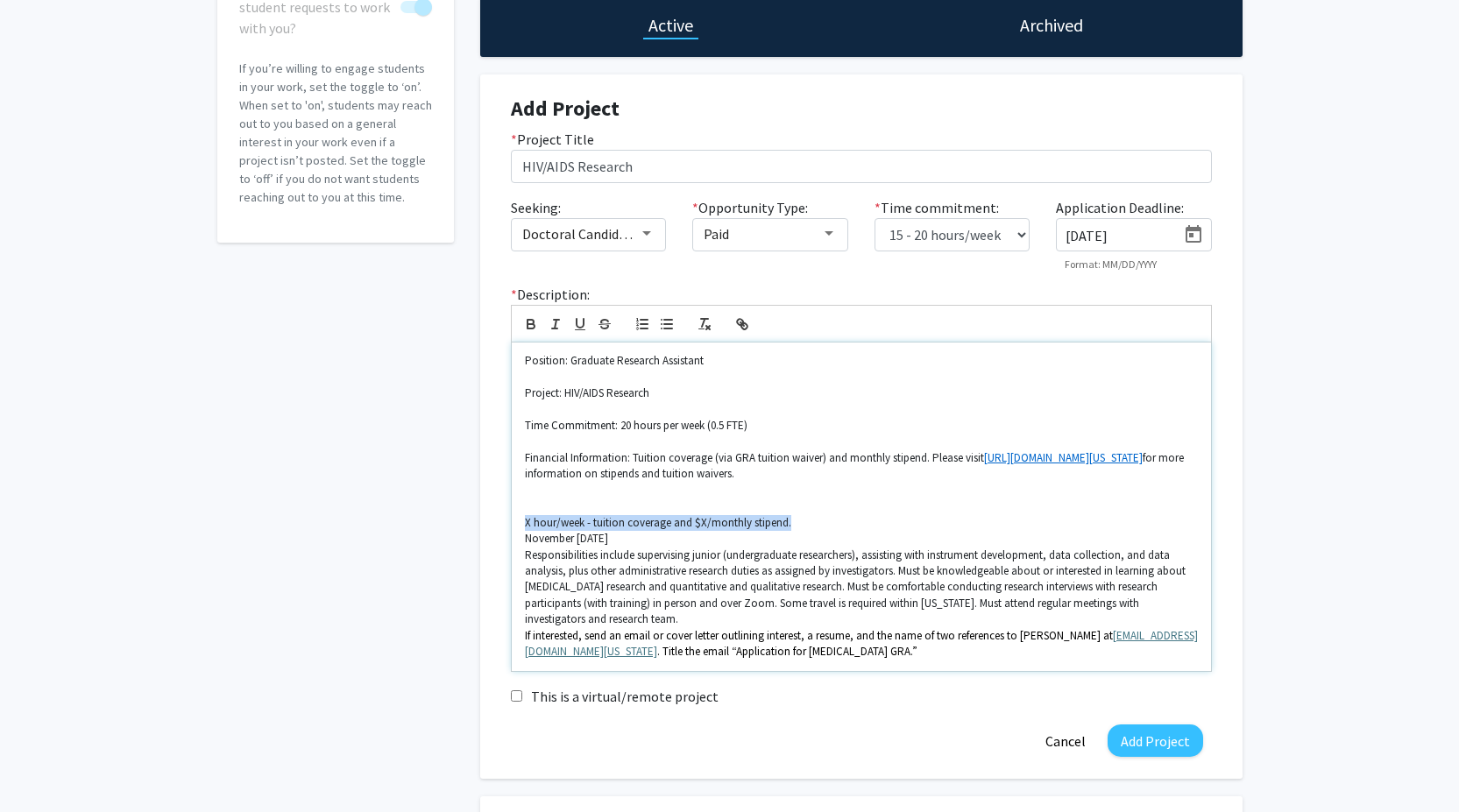
drag, startPoint x: 795, startPoint y: 521, endPoint x: 526, endPoint y: 520, distance: 269.0
click at [526, 520] on p "X hour/week - tuition coverage and $X/monthly stipend." at bounding box center [861, 522] width 673 height 16
click at [759, 429] on p "Time Commitment: 20 hours per week (0.5 FTE)" at bounding box center [861, 425] width 673 height 16
drag, startPoint x: 617, startPoint y: 537, endPoint x: 524, endPoint y: 535, distance: 93.0
click at [524, 535] on div "Position: Graduate Research Assistant Project: HIV/AIDS Research Time Commitmen…" at bounding box center [861, 506] width 700 height 328
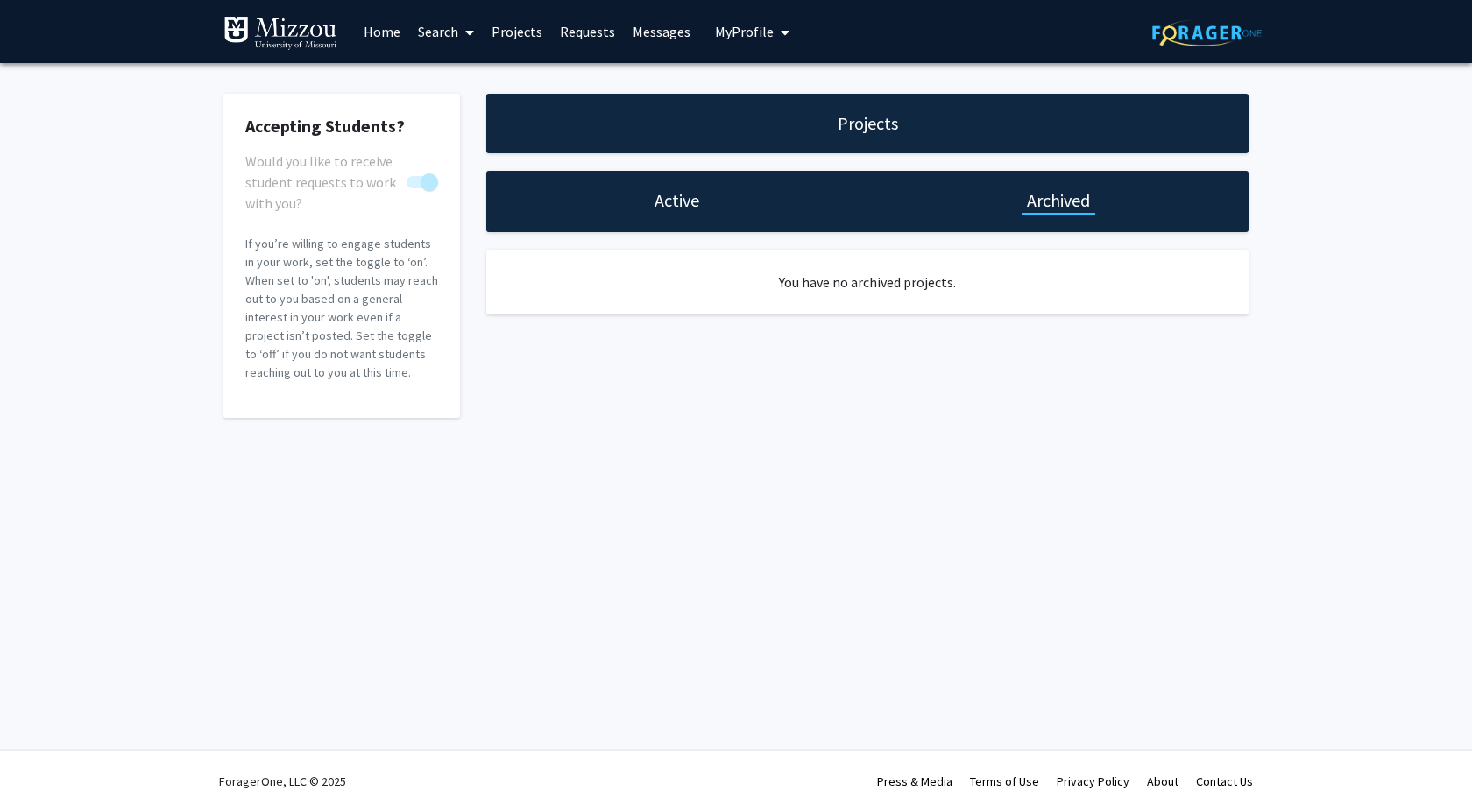
click at [710, 210] on div "Active" at bounding box center [677, 201] width 381 height 62
click at [684, 208] on h1 "Active" at bounding box center [676, 201] width 44 height 25
select select "15 - 20"
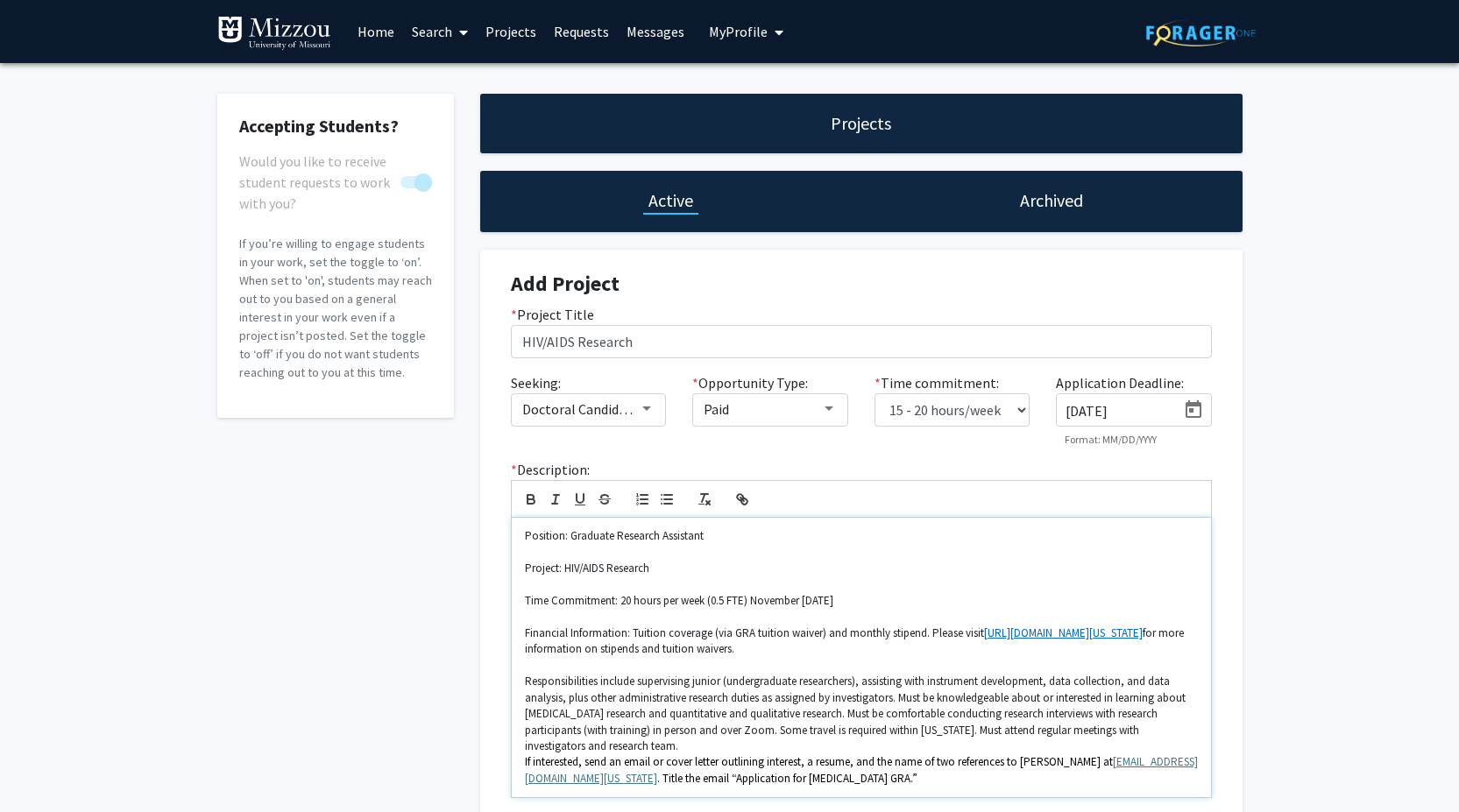
click at [640, 681] on p "Responsibilities include supervising junior (undergraduate researchers), assist…" at bounding box center [861, 714] width 673 height 80
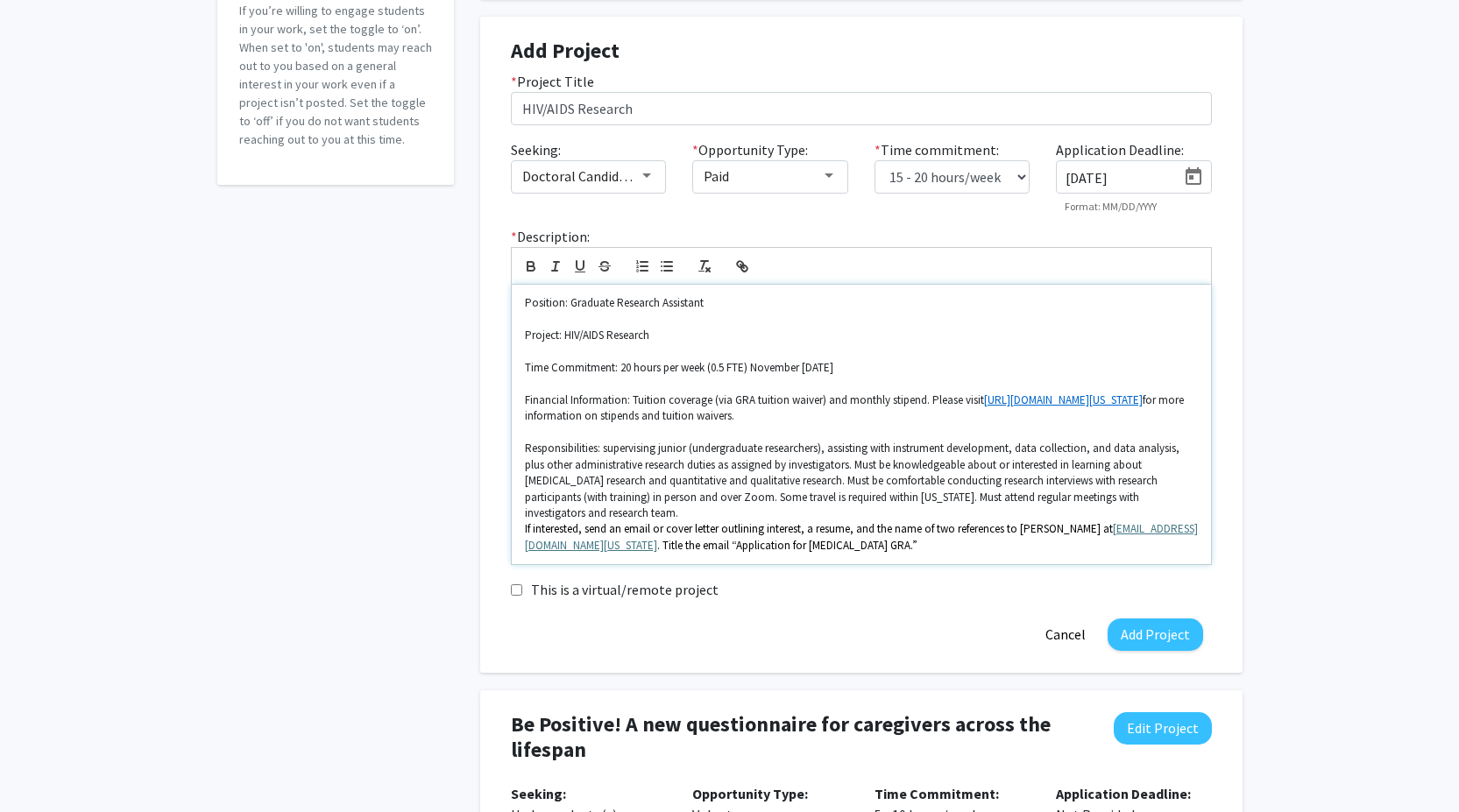
scroll to position [263, 0]
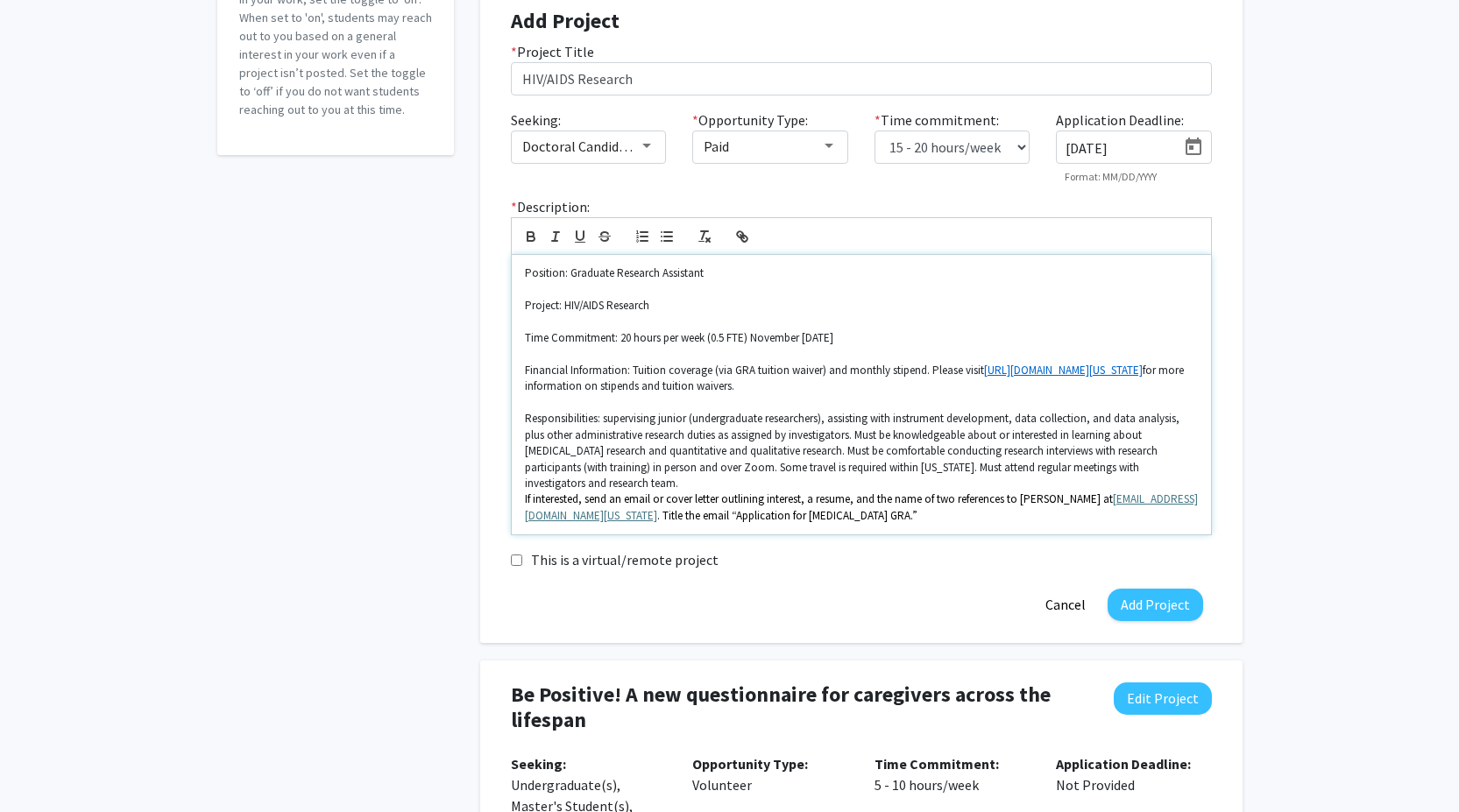
click at [571, 482] on p "Responsibilities: supervising junior (undergraduate researchers), assisting wit…" at bounding box center [861, 450] width 673 height 80
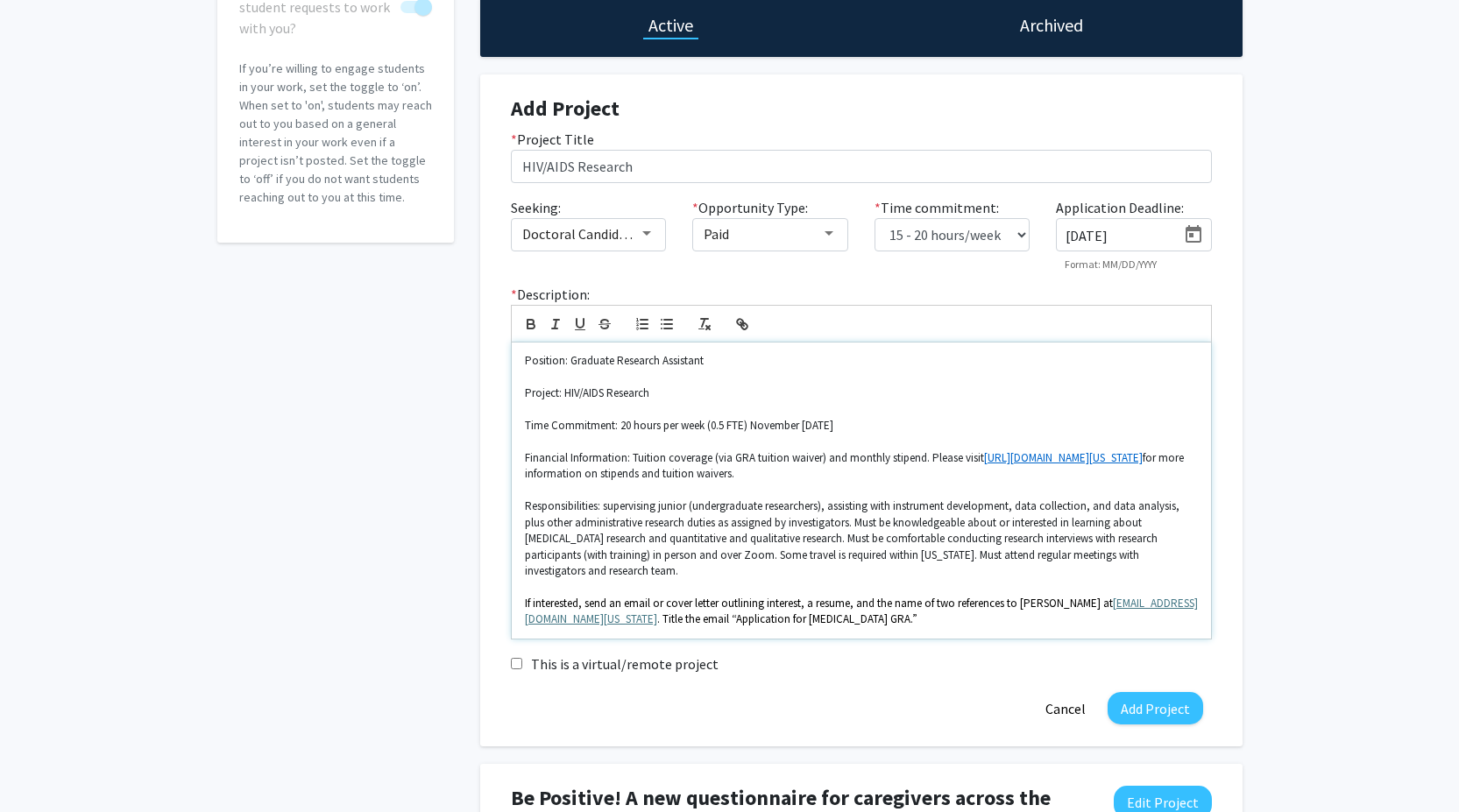
scroll to position [88, 0]
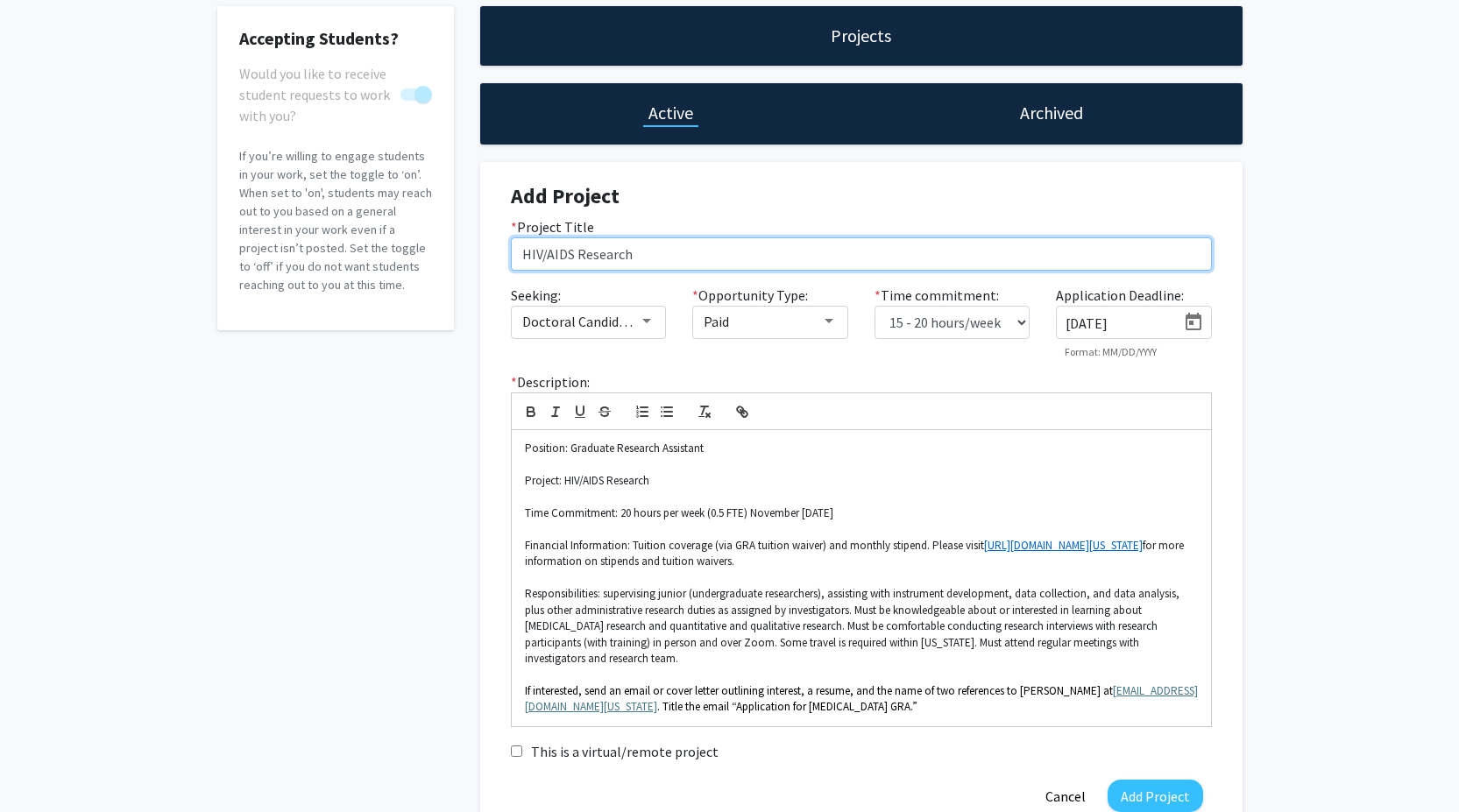
click at [700, 255] on input "HIV/AIDS Research" at bounding box center [862, 254] width 701 height 33
type input "HIV/AIDS Research- Seeking Graduate Research Assistant"
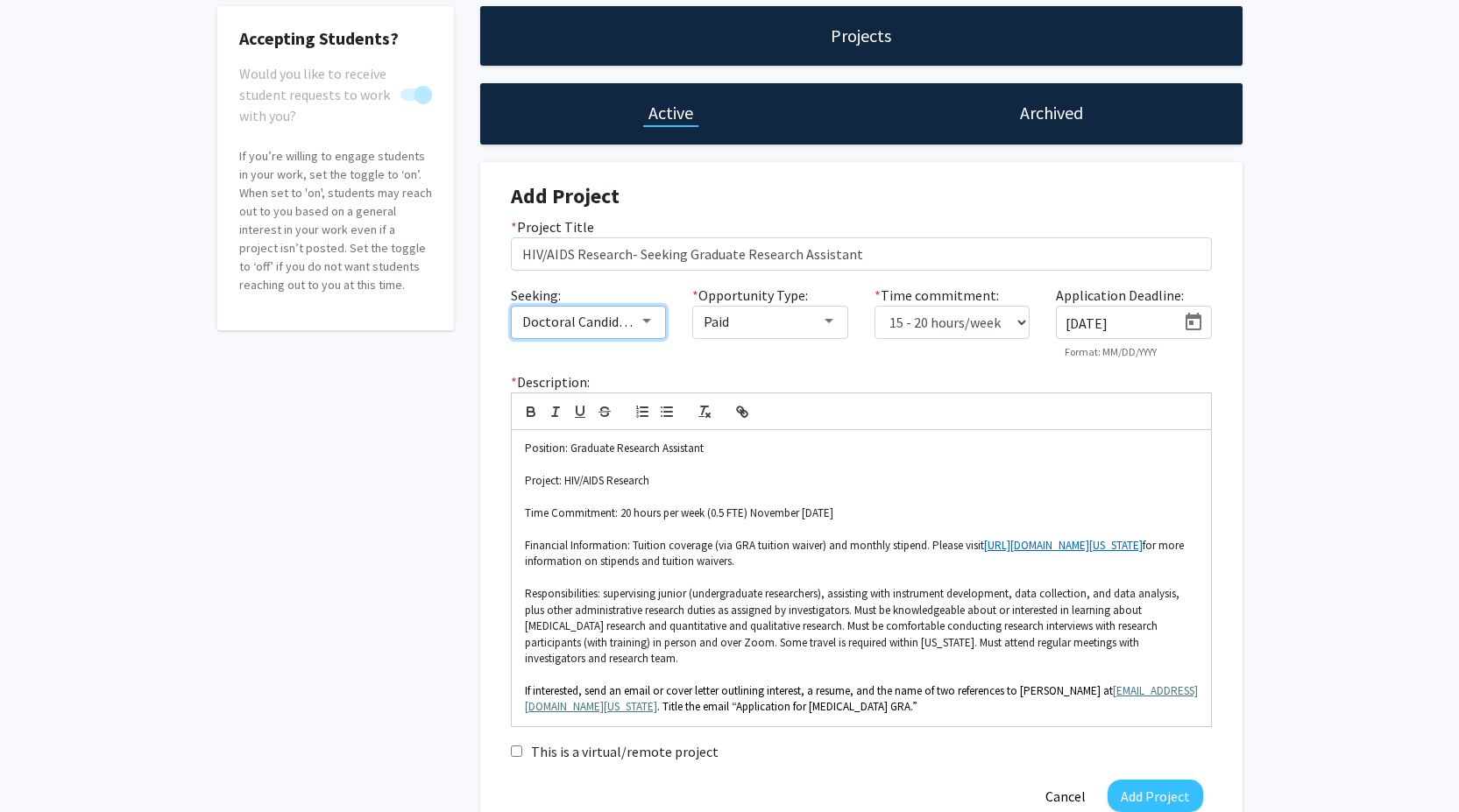
click at [654, 330] on mat-select "Doctoral Candidate(s) (PhD, MD, DMD, PharmD, etc.)" at bounding box center [589, 322] width 156 height 33
click at [651, 321] on div at bounding box center [647, 321] width 16 height 14
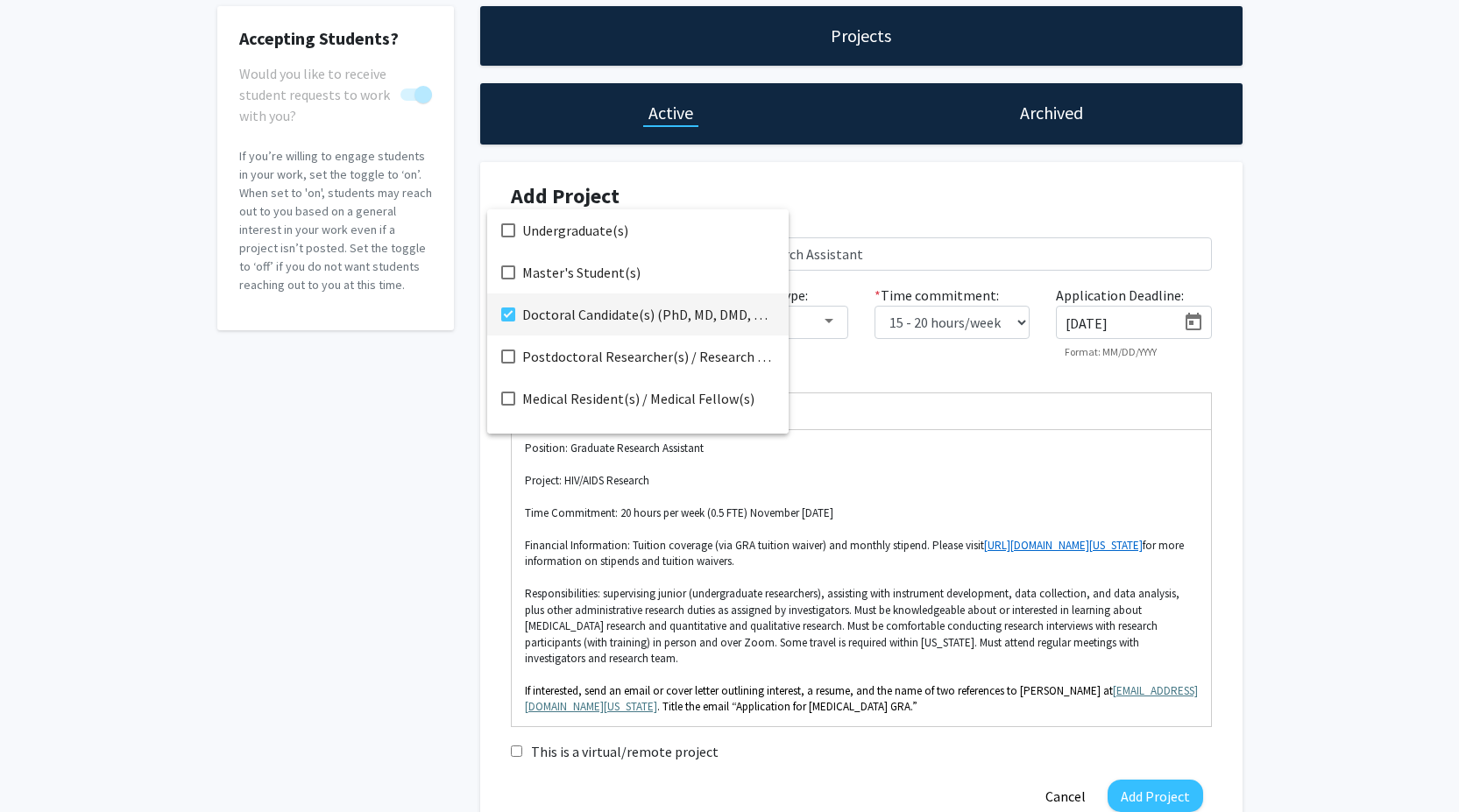
scroll to position [28, 0]
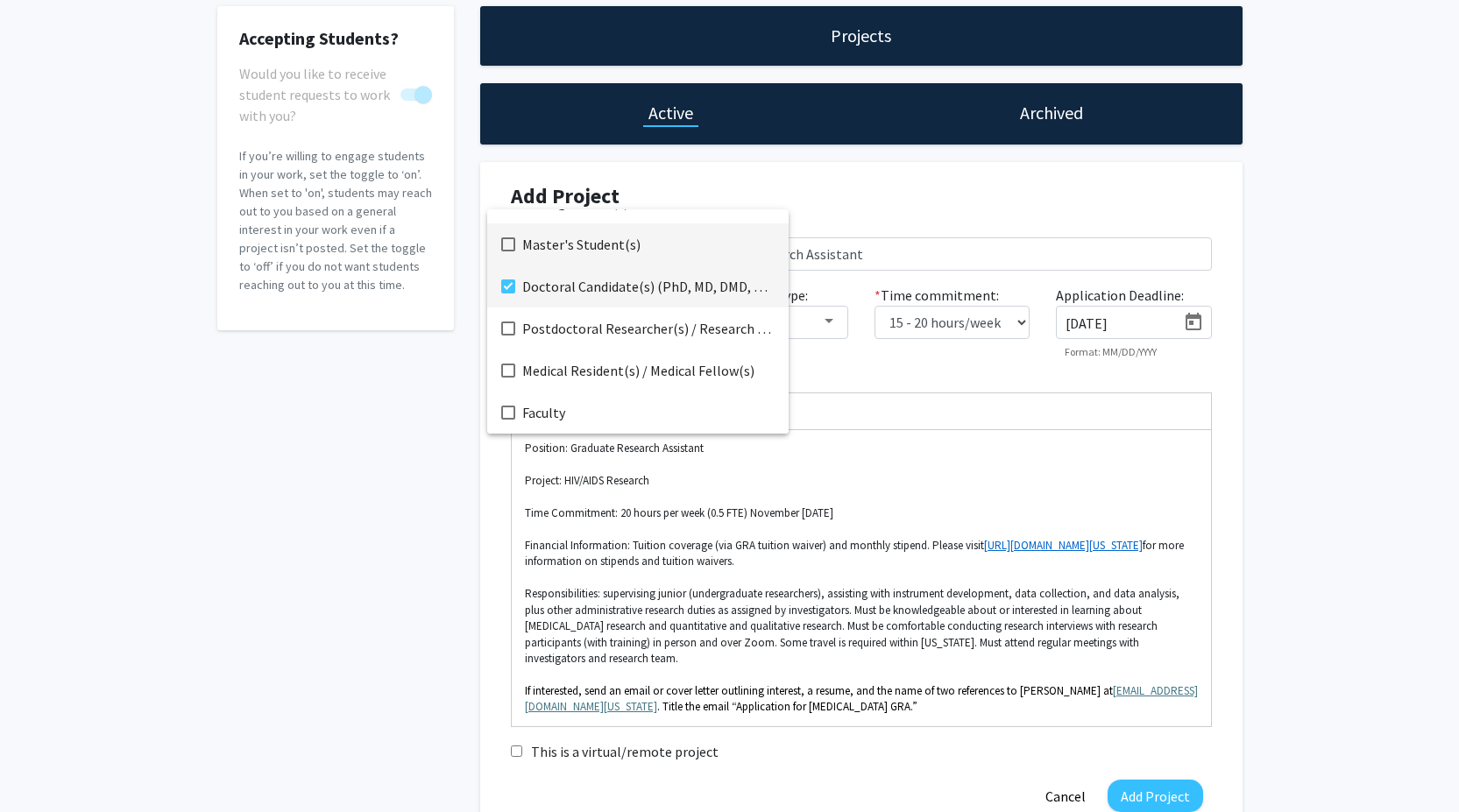
click at [510, 251] on mat-pseudo-checkbox at bounding box center [507, 244] width 14 height 14
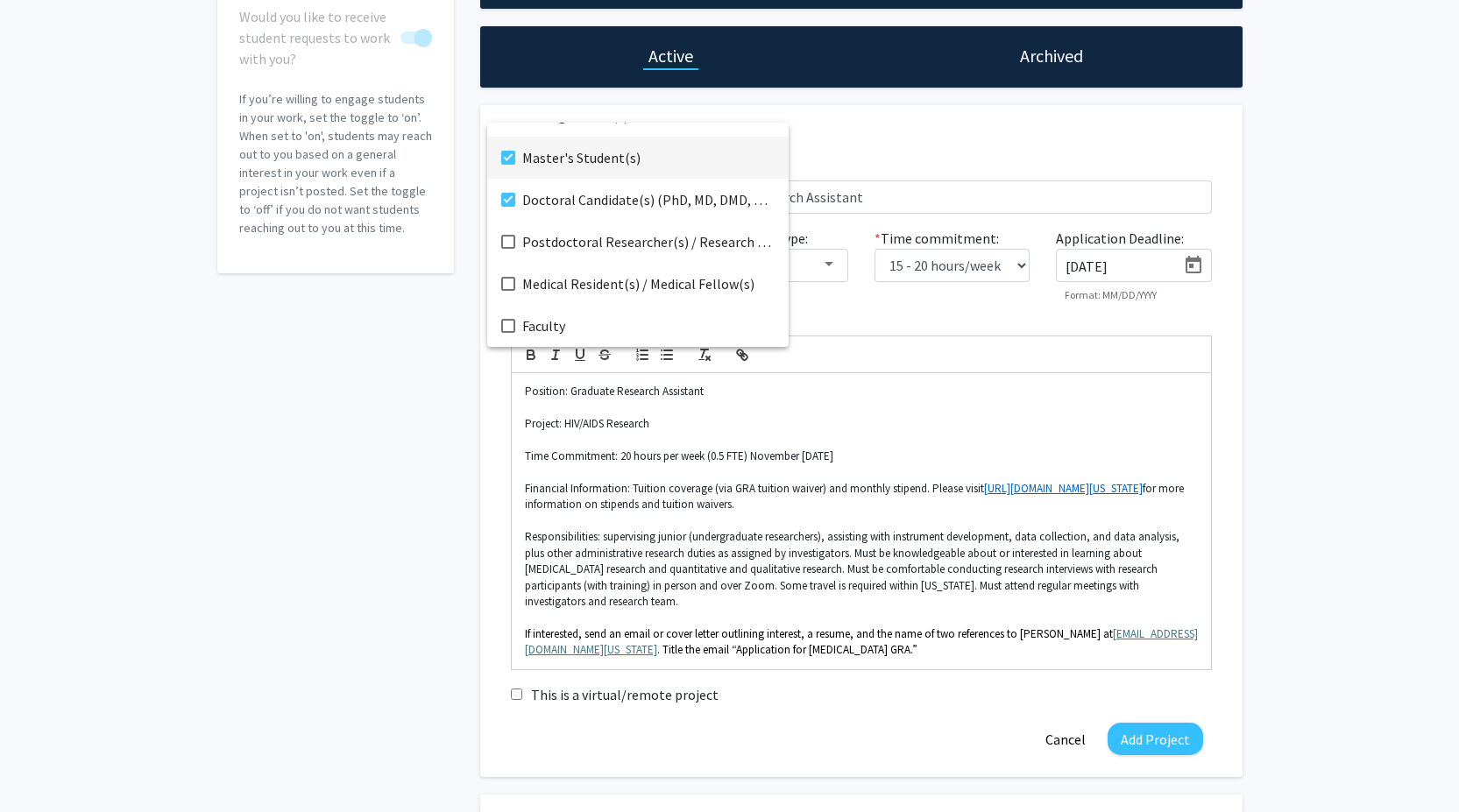
scroll to position [175, 0]
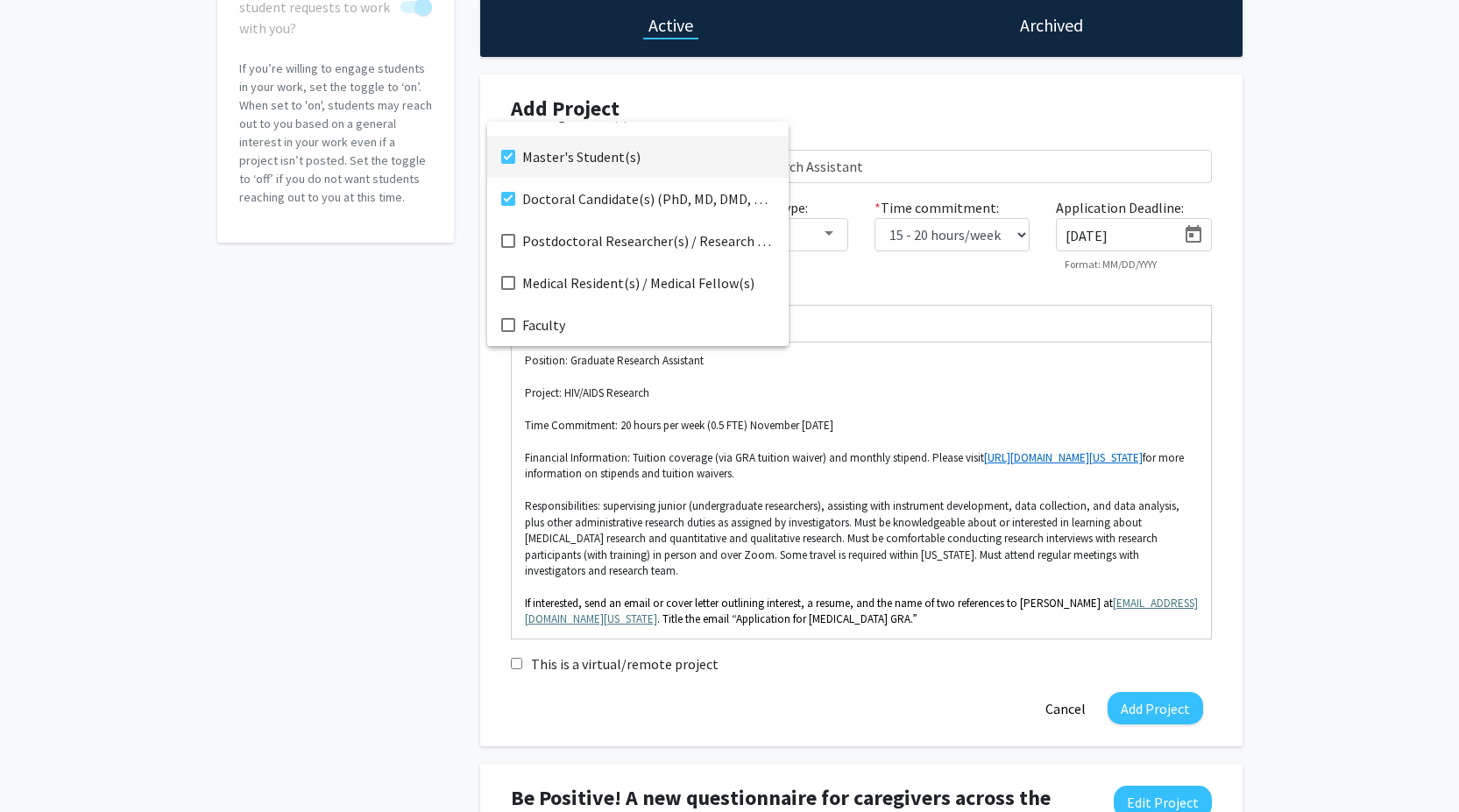
click at [1175, 291] on div at bounding box center [729, 406] width 1459 height 812
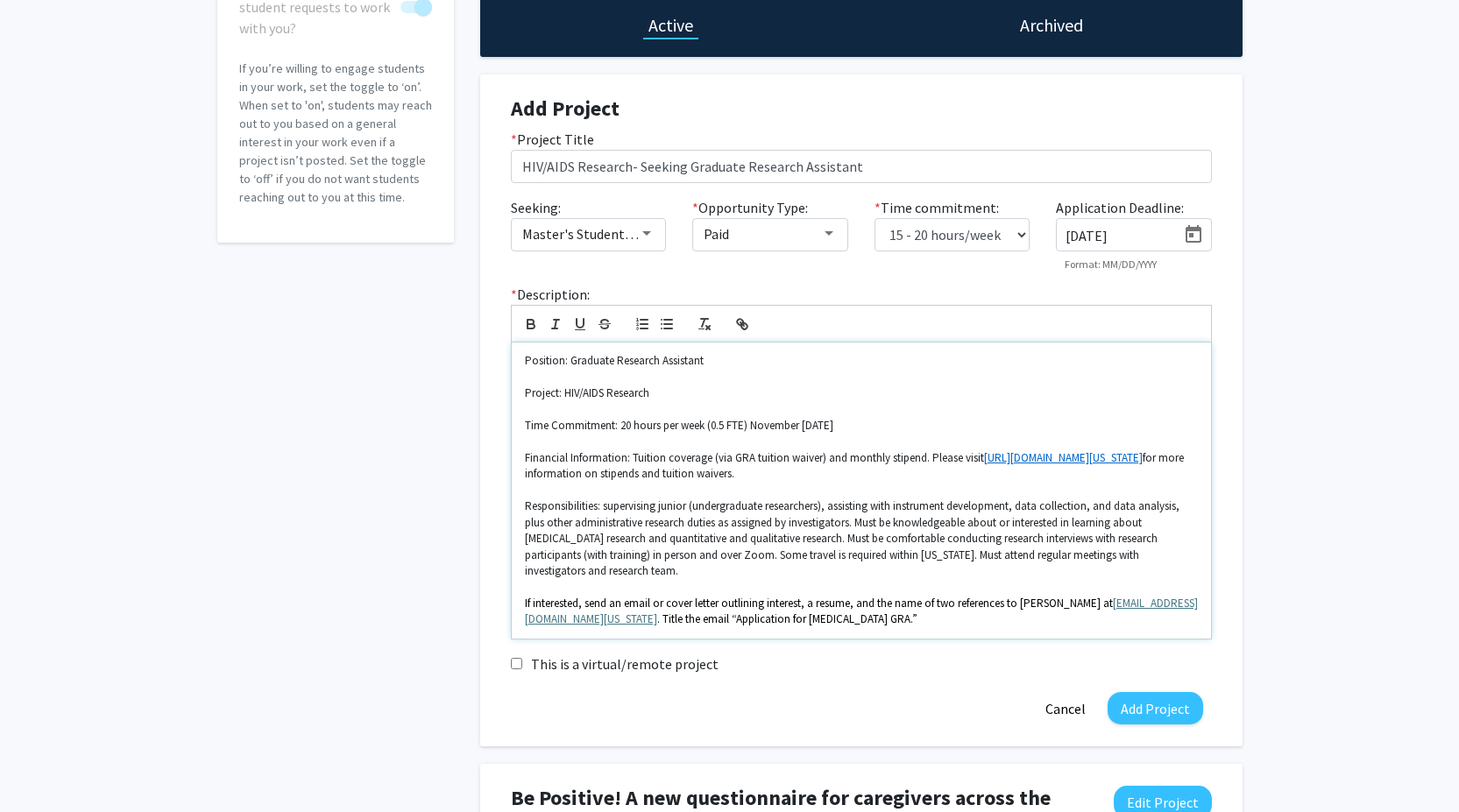
click at [667, 599] on span "If interested, send an email or cover letter outlining interest, a resume, and …" at bounding box center [818, 603] width 588 height 15
click at [880, 598] on span "If interested, send a cover letter outlining interest, a resume, and the name o…" at bounding box center [794, 603] width 540 height 15
click at [927, 621] on p "If interested, send a cover letter outlining interest, a resume, and the name o…" at bounding box center [861, 611] width 673 height 32
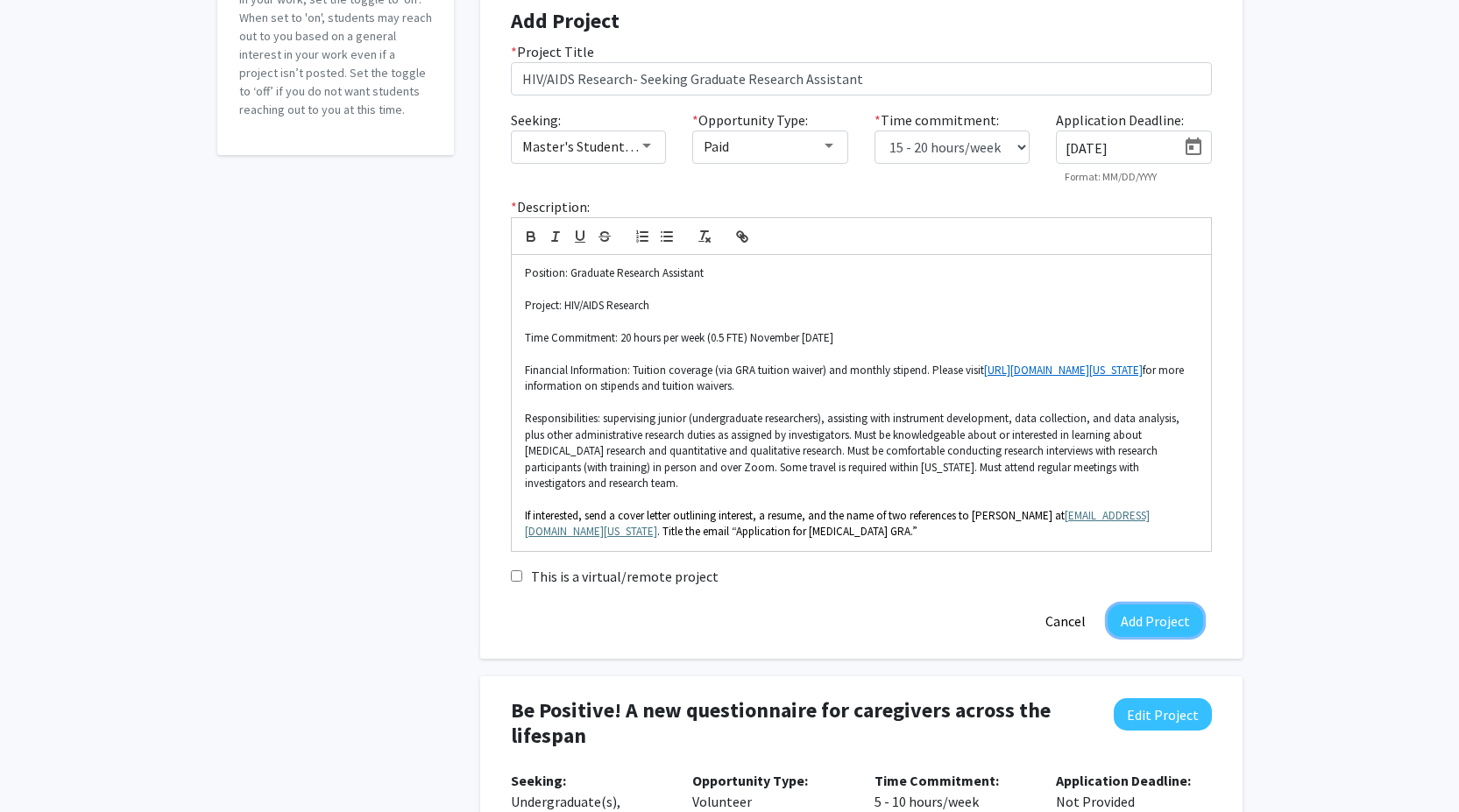
click at [1156, 613] on button "Add Project" at bounding box center [1155, 621] width 96 height 32
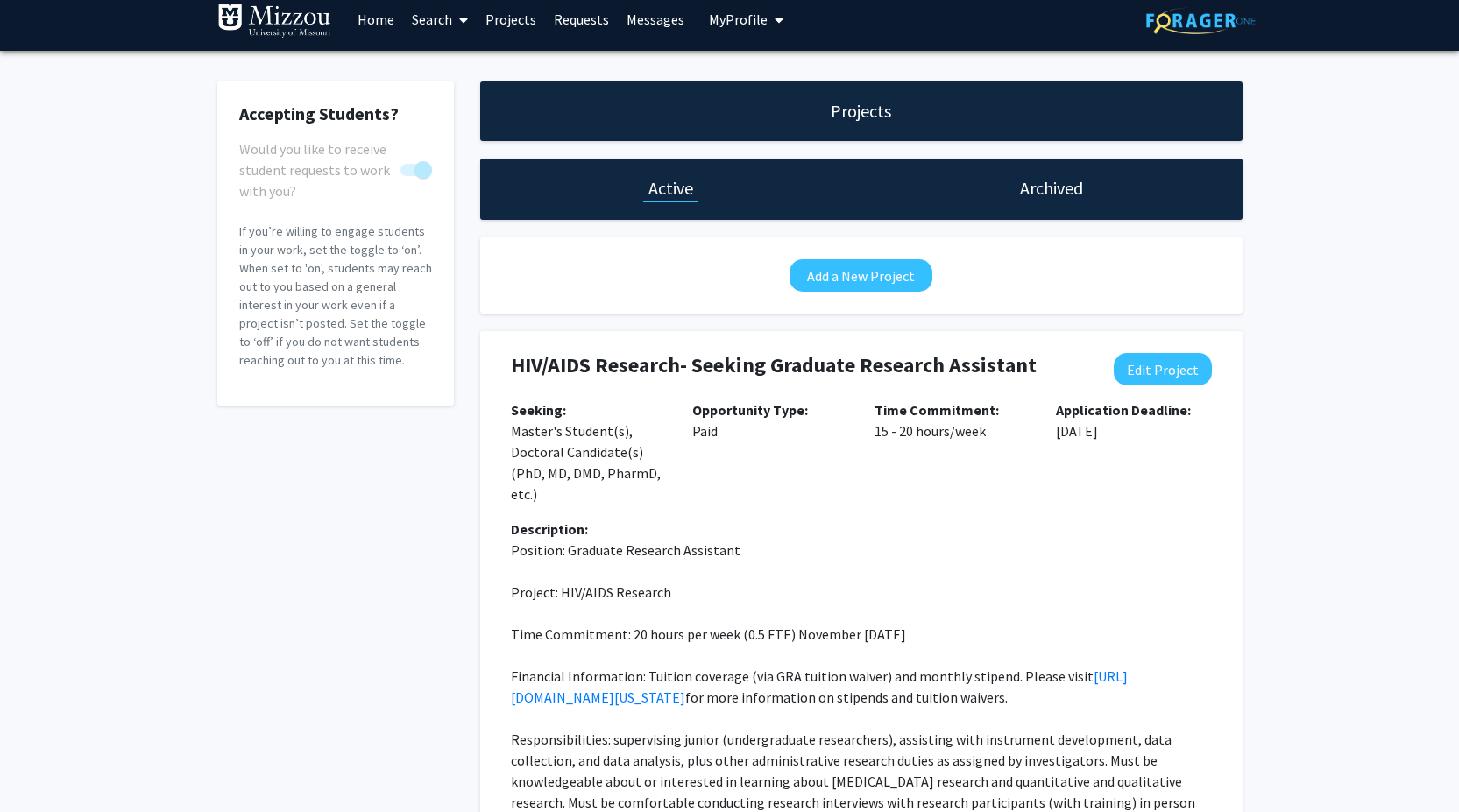
scroll to position [0, 0]
